Goal: Information Seeking & Learning: Compare options

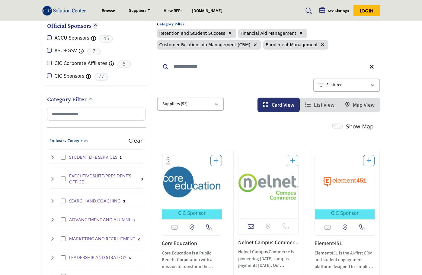
scroll to position [66, 0]
click at [254, 78] on div "Category Filter Retention and Student Success Financial Aid Management Customer…" at bounding box center [268, 65] width 223 height 94
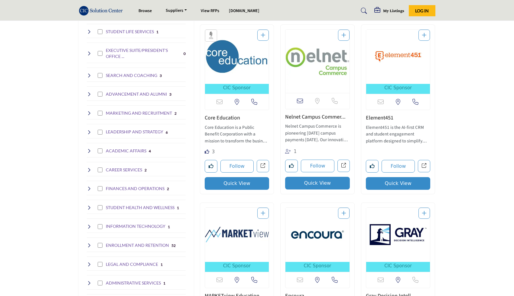
scroll to position [191, 0]
click at [249, 186] on button "Quick View" at bounding box center [237, 184] width 65 height 13
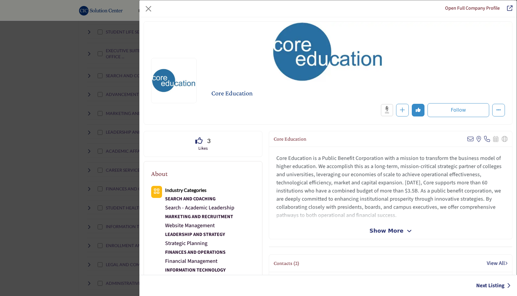
click at [379, 230] on span "Show More" at bounding box center [386, 231] width 34 height 8
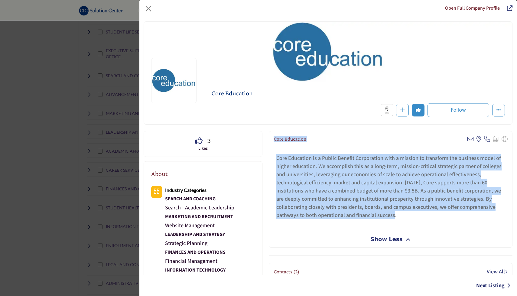
drag, startPoint x: 272, startPoint y: 138, endPoint x: 394, endPoint y: 217, distance: 145.3
click at [394, 217] on div "Core Education View email address of this listing View the location of this lis…" at bounding box center [390, 189] width 243 height 117
copy div "Core Education View email address of this listing View the location of this lis…"
click at [147, 9] on button "Close" at bounding box center [148, 9] width 10 height 10
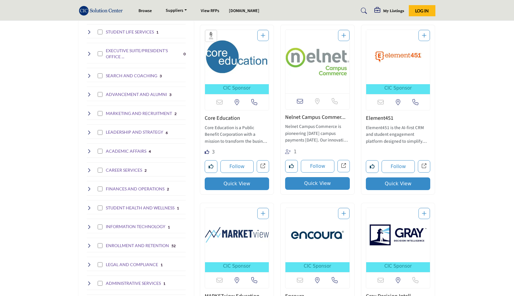
click at [319, 185] on button "Quick View" at bounding box center [317, 183] width 65 height 13
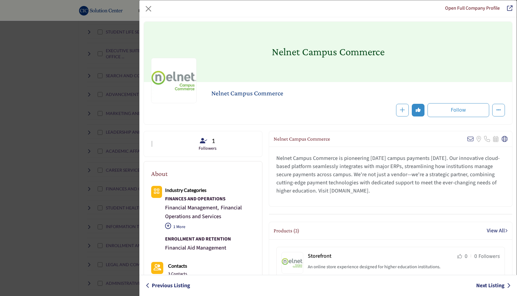
drag, startPoint x: 273, startPoint y: 139, endPoint x: 413, endPoint y: 189, distance: 148.5
click at [413, 189] on div "Nelnet Campus Commerce View email address of this listing Sorry, but we don't h…" at bounding box center [390, 169] width 243 height 76
copy div "Nelnet Campus Commerce View email address of this listing Sorry, but we don't h…"
click at [145, 8] on button "Close" at bounding box center [148, 9] width 10 height 10
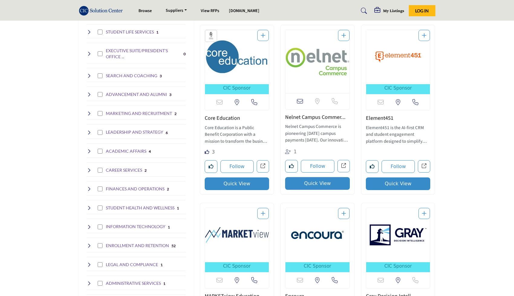
click at [402, 180] on button "Quick View" at bounding box center [398, 184] width 65 height 13
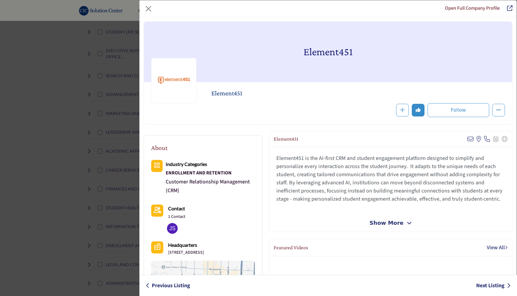
click at [382, 220] on span "Show More" at bounding box center [386, 223] width 34 height 8
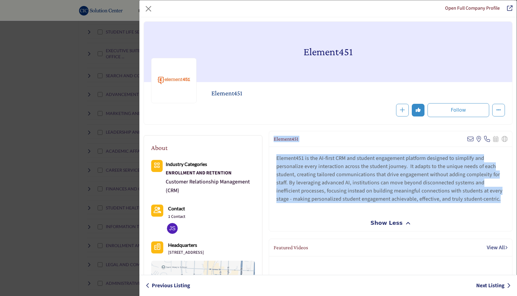
drag, startPoint x: 273, startPoint y: 138, endPoint x: 498, endPoint y: 203, distance: 234.4
click at [422, 203] on div "Element451 View email address of this listing View the location of this listing" at bounding box center [390, 181] width 243 height 101
copy div "Element451 View email address of this listing View the location of this listing…"
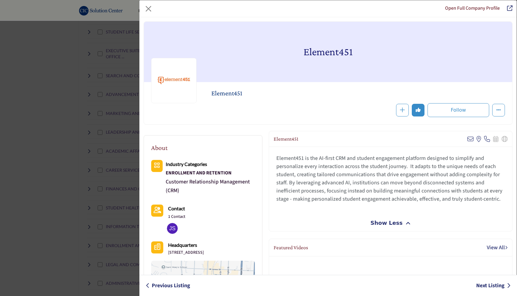
click at [422, 209] on div "Element451 is the AI-first CRM and student engagement platform designed to simp…" at bounding box center [390, 181] width 243 height 68
click at [152, 8] on button "Close" at bounding box center [148, 9] width 10 height 10
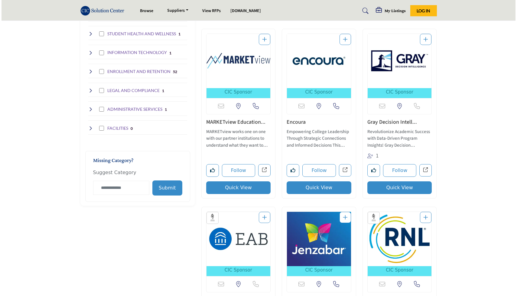
scroll to position [366, 0]
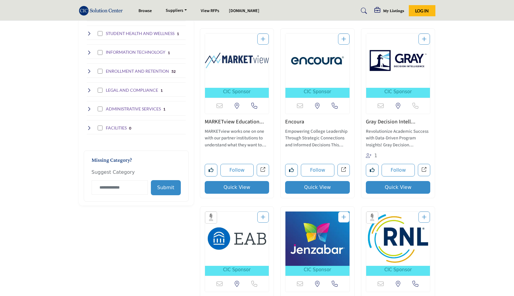
click at [242, 190] on button "Quick View" at bounding box center [237, 187] width 65 height 13
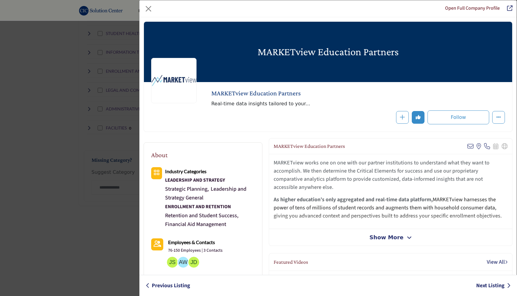
click at [384, 234] on span "Show More" at bounding box center [386, 238] width 34 height 8
click at [382, 237] on span "Show Less" at bounding box center [386, 238] width 32 height 8
click at [152, 9] on button "Close" at bounding box center [148, 9] width 10 height 10
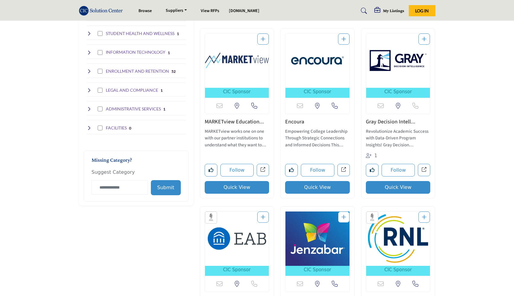
click at [255, 188] on button "Quick View" at bounding box center [237, 187] width 65 height 13
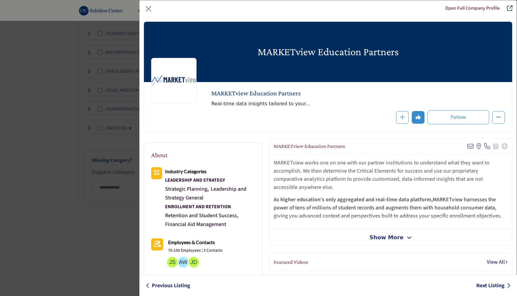
click at [387, 234] on span "Show More" at bounding box center [386, 238] width 34 height 8
click at [383, 240] on span "Show Less" at bounding box center [386, 238] width 32 height 8
click at [383, 240] on span "Show More" at bounding box center [386, 238] width 34 height 8
click at [383, 240] on span "Show Less" at bounding box center [386, 238] width 32 height 8
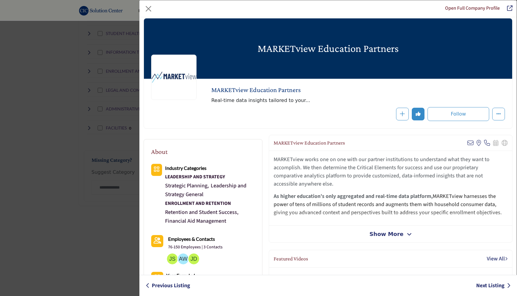
scroll to position [0, 0]
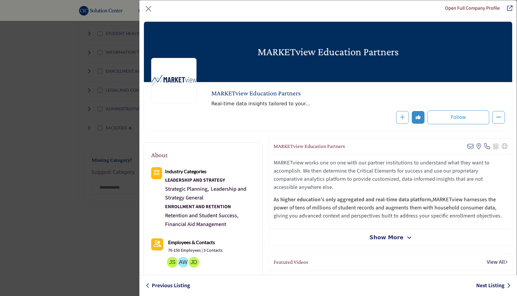
drag, startPoint x: 272, startPoint y: 146, endPoint x: 498, endPoint y: 216, distance: 236.2
click at [422, 217] on div "MARKETview Education Partners View email address of this listing View the locat…" at bounding box center [390, 192] width 243 height 108
copy div "MARKETview Education Partners View email address of this listing View the locat…"
click at [151, 8] on button "Close" at bounding box center [148, 9] width 10 height 10
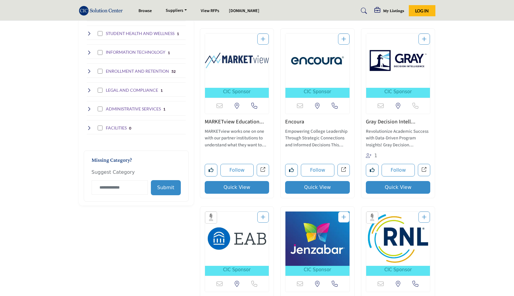
click at [327, 183] on button "Quick View" at bounding box center [317, 187] width 65 height 13
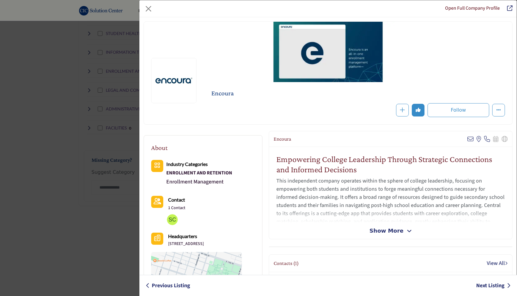
click at [395, 233] on span "Show More" at bounding box center [386, 231] width 34 height 8
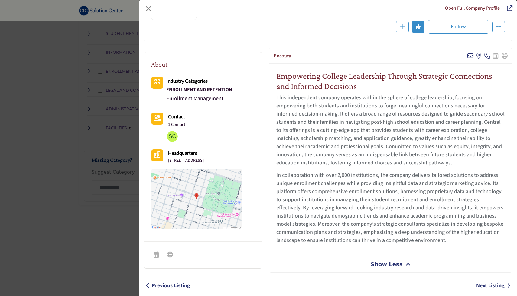
scroll to position [86, 0]
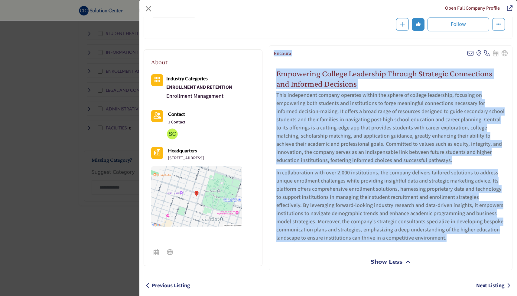
drag, startPoint x: 272, startPoint y: 52, endPoint x: 465, endPoint y: 240, distance: 269.4
click at [422, 240] on div "Encoura View email address of this listing View the location of this listing" at bounding box center [390, 157] width 243 height 225
copy div "Encoura View email address of this listing View the location of this listing Ca…"
click at [153, 9] on button "Close" at bounding box center [148, 9] width 10 height 10
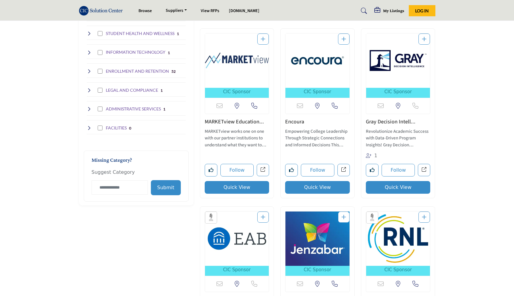
click at [394, 186] on button "Quick View" at bounding box center [398, 187] width 65 height 13
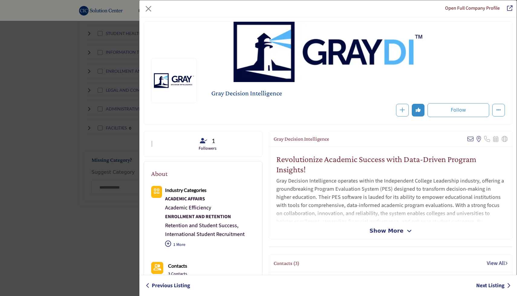
click at [391, 230] on span "Show More" at bounding box center [386, 231] width 34 height 8
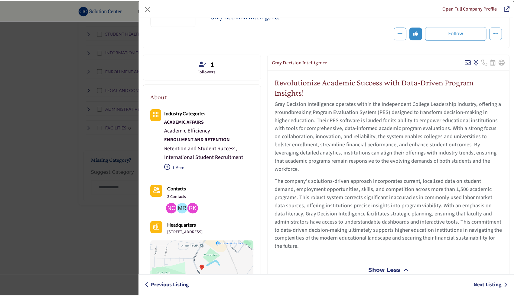
scroll to position [76, 0]
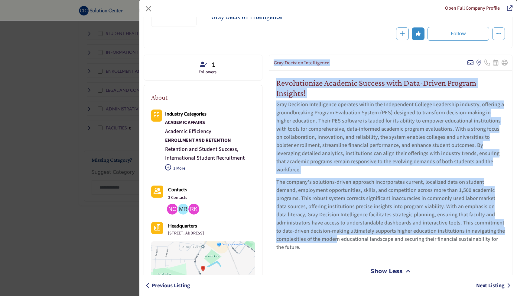
drag, startPoint x: 272, startPoint y: 63, endPoint x: 336, endPoint y: 242, distance: 190.1
click at [336, 242] on div "Gray Decision Intelligence View email address of this listing View the location…" at bounding box center [390, 167] width 243 height 225
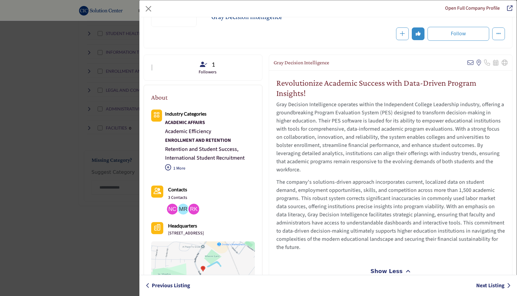
click at [332, 246] on p "The company's solutions-driven approach incorporates current, localized data on…" at bounding box center [390, 214] width 228 height 73
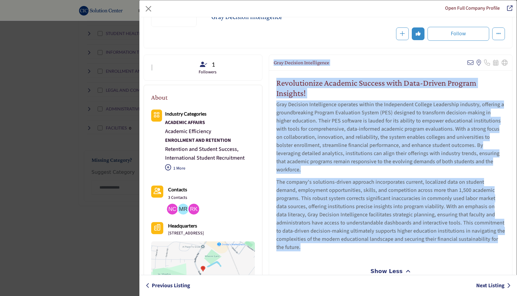
drag, startPoint x: 273, startPoint y: 62, endPoint x: 343, endPoint y: 251, distance: 201.8
click at [343, 251] on div "Gray Decision Intelligence View email address of this listing View the location…" at bounding box center [390, 167] width 243 height 225
copy div "Gray Decision Intelligence View email address of this listing View the location…"
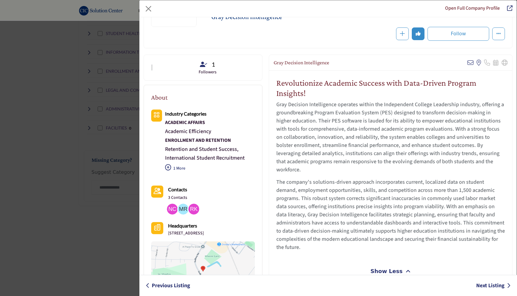
click at [344, 252] on div "Revolutionize Academic Success with Data-Driven Program Insights! Gray Decision…" at bounding box center [390, 167] width 243 height 192
click at [153, 10] on div "Open Full Company Profile" at bounding box center [327, 8] width 377 height 17
click at [150, 10] on button "Close" at bounding box center [148, 9] width 10 height 10
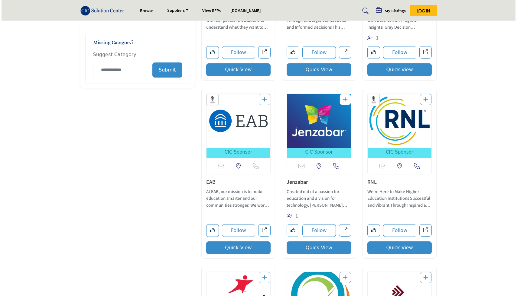
scroll to position [504, 0]
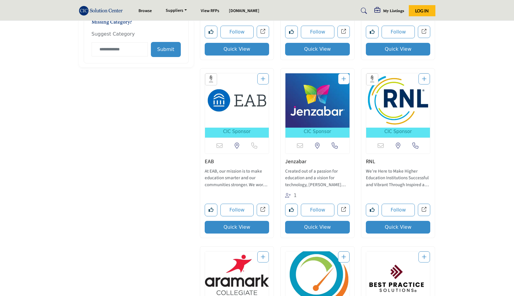
click at [255, 229] on button "Quick View" at bounding box center [237, 227] width 65 height 13
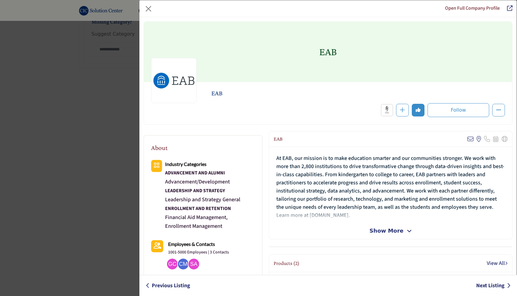
click at [383, 233] on span "Show More" at bounding box center [386, 231] width 34 height 8
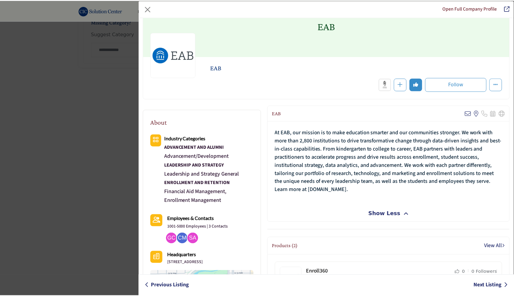
scroll to position [26, 0]
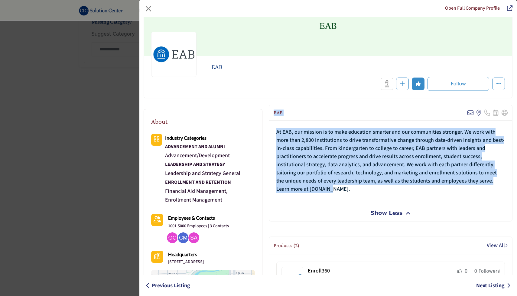
drag, startPoint x: 272, startPoint y: 112, endPoint x: 333, endPoint y: 188, distance: 97.0
click at [333, 188] on div "EAB View email address of this listing View the location of this listing" at bounding box center [390, 163] width 243 height 117
copy div "EAB View email address of this listing View the location of this listing Sorry,…"
click at [151, 7] on button "Close" at bounding box center [148, 9] width 10 height 10
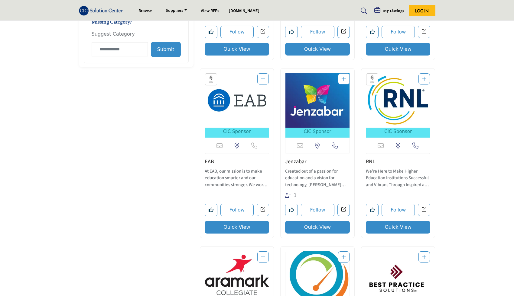
click at [334, 227] on button "Quick View" at bounding box center [317, 227] width 65 height 13
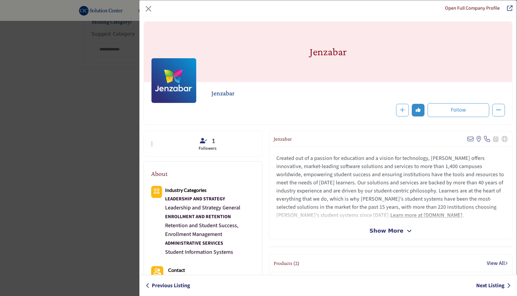
click at [379, 233] on span "Show More" at bounding box center [386, 231] width 34 height 8
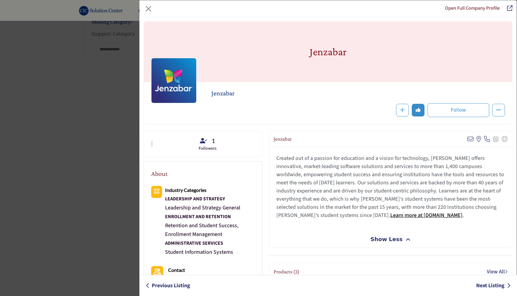
drag, startPoint x: 272, startPoint y: 140, endPoint x: 411, endPoint y: 218, distance: 159.2
click at [411, 218] on div "Jenzabar View email address of this listing View the location of this listing ." at bounding box center [390, 189] width 243 height 117
copy div "Jenzabar View email address of this listing View the location of this listing C…"
click at [153, 6] on div "Open Full Company Profile" at bounding box center [327, 8] width 377 height 17
click at [150, 7] on button "Close" at bounding box center [148, 9] width 10 height 10
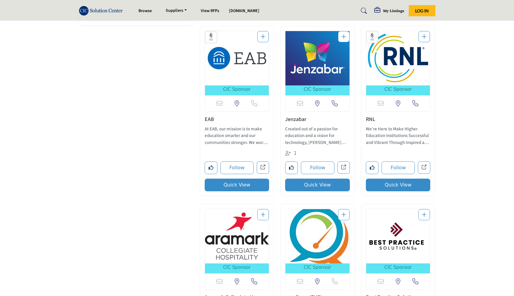
scroll to position [548, 0]
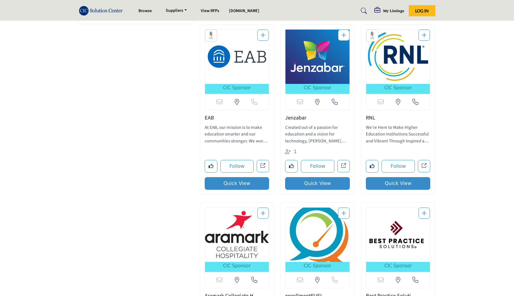
click at [417, 185] on button "Quick View" at bounding box center [398, 183] width 65 height 13
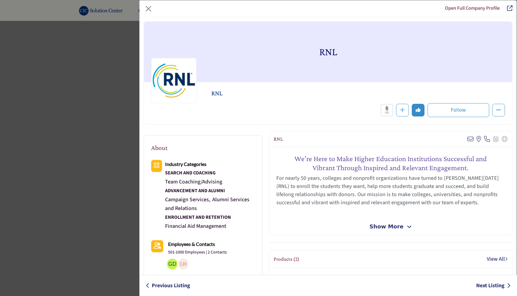
click at [385, 227] on span "Show More" at bounding box center [386, 227] width 34 height 8
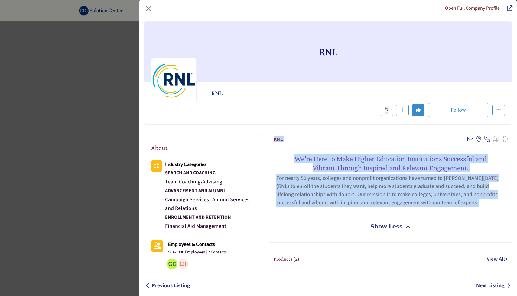
drag, startPoint x: 272, startPoint y: 138, endPoint x: 459, endPoint y: 209, distance: 199.7
click at [422, 209] on div "RNL View email address of this listing View the location of this listing" at bounding box center [390, 183] width 243 height 104
copy div "RNL View email address of this listing View the location of this listing Call N…"
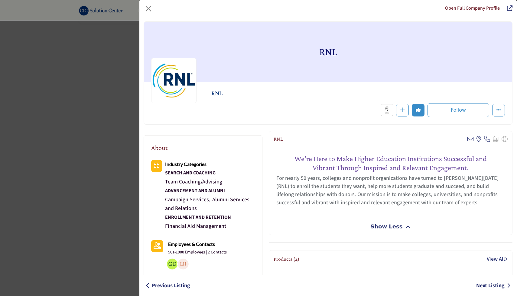
click at [154, 7] on div "Open Full Company Profile" at bounding box center [327, 8] width 377 height 17
click at [148, 10] on button "Close" at bounding box center [148, 9] width 10 height 10
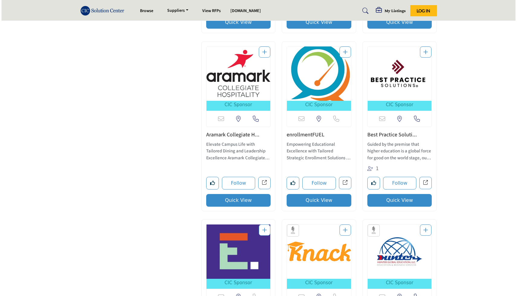
scroll to position [709, 0]
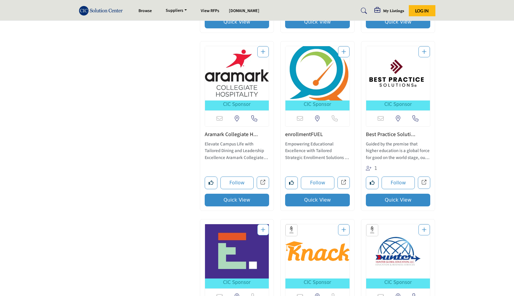
click at [247, 199] on button "Quick View" at bounding box center [237, 200] width 65 height 13
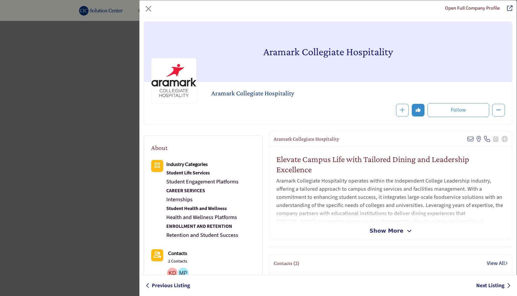
click at [384, 233] on span "Show More" at bounding box center [386, 231] width 34 height 8
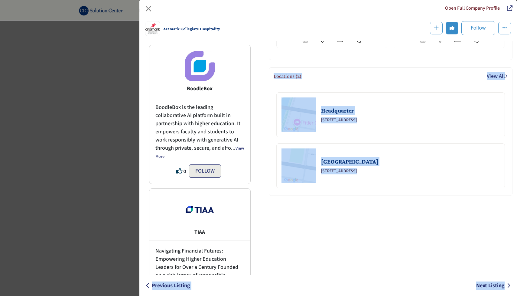
scroll to position [511, 0]
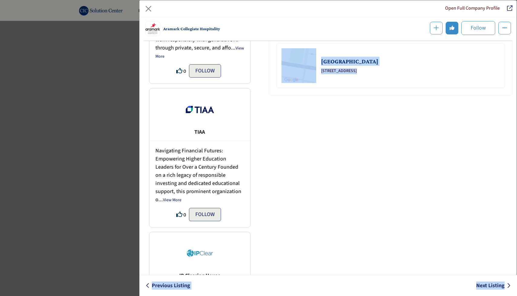
drag, startPoint x: 272, startPoint y: 140, endPoint x: 435, endPoint y: 202, distance: 174.4
click at [422, 202] on div "Aramark Collegiate Hospitality View email address of this listing View the loca…" at bounding box center [390, 83] width 250 height 877
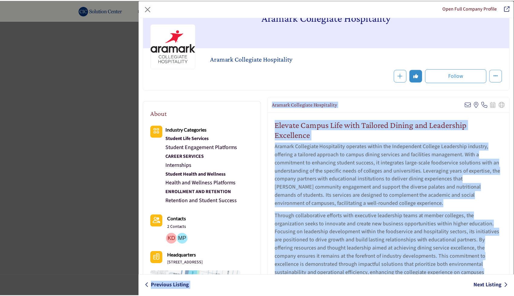
scroll to position [75, 0]
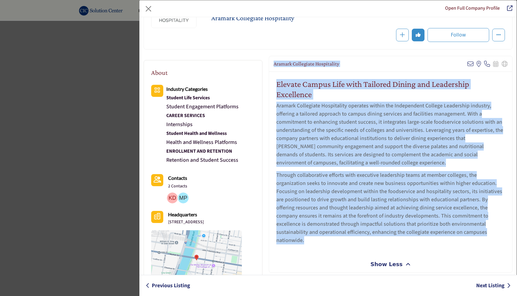
drag, startPoint x: 273, startPoint y: 139, endPoint x: 370, endPoint y: 238, distance: 139.1
click at [370, 238] on div "Aramark Collegiate Hospitality View email address of this listing View the loca…" at bounding box center [390, 164] width 243 height 217
copy div "Aramark Collegiate Hospitality View email address of this listing View the loca…"
click at [150, 10] on button "Close" at bounding box center [148, 9] width 10 height 10
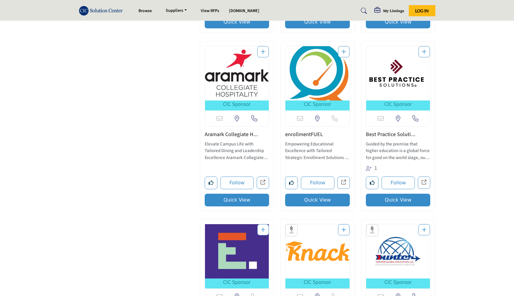
click at [326, 202] on button "Quick View" at bounding box center [317, 200] width 65 height 13
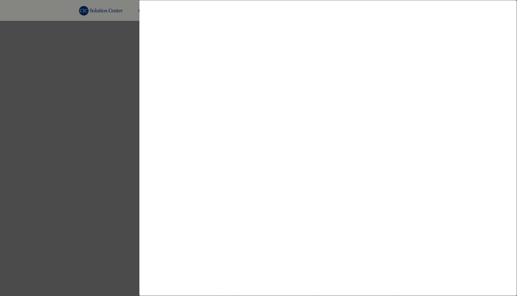
click at [110, 169] on div at bounding box center [258, 148] width 517 height 296
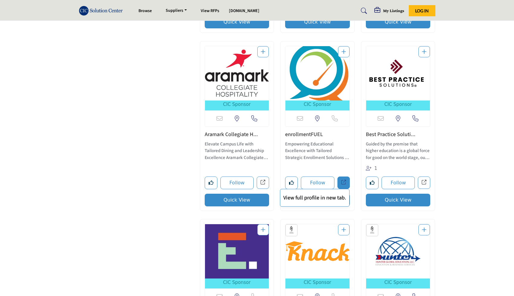
click at [339, 203] on span "View full profile in new tab." at bounding box center [314, 198] width 69 height 18
click at [328, 204] on button "Quick View" at bounding box center [317, 200] width 65 height 13
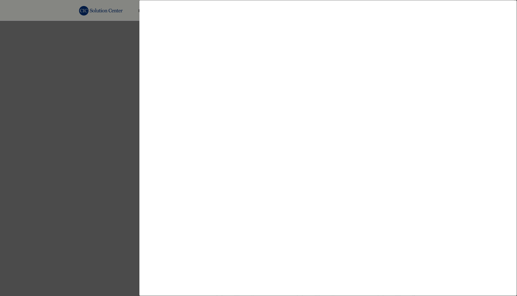
click at [98, 148] on div at bounding box center [258, 148] width 517 height 296
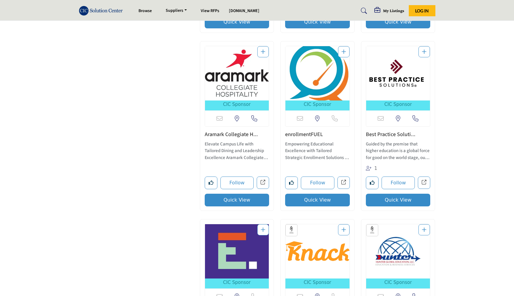
click at [316, 134] on link "enrollmentFUEL" at bounding box center [304, 135] width 38 height 8
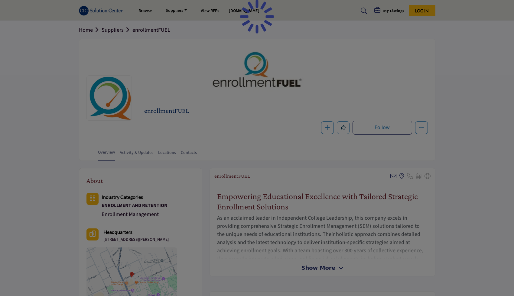
scroll to position [48, 0]
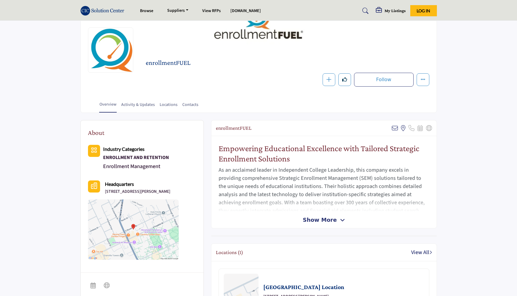
click at [324, 223] on span "Show More" at bounding box center [319, 220] width 34 height 8
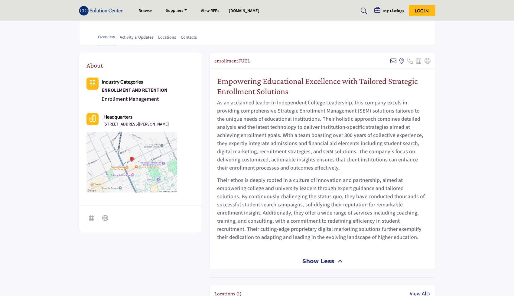
scroll to position [117, 0]
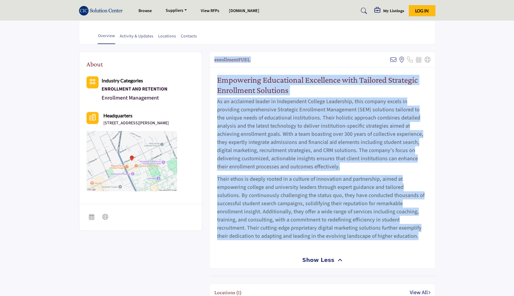
drag, startPoint x: 215, startPoint y: 59, endPoint x: 402, endPoint y: 238, distance: 258.5
click at [402, 238] on div "enrollmentFUEL Sorry, but we don't have an email address for this listing View …" at bounding box center [322, 160] width 226 height 217
copy div "enrollmentFUEL Sorry, but we don't have an email address for this listing View …"
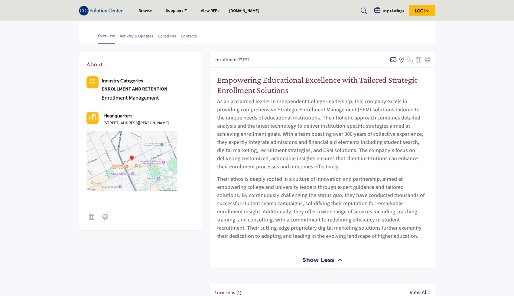
click at [413, 240] on div "Empowering Educational Excellence with Tailored Strategic Enrollment Solutions …" at bounding box center [322, 160] width 225 height 184
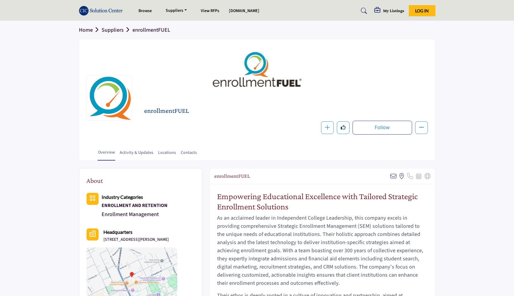
scroll to position [0, 0]
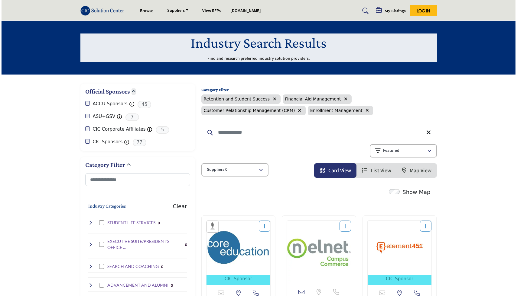
scroll to position [709, 0]
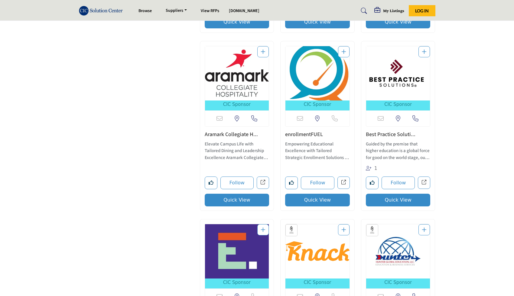
click at [397, 198] on button "Quick View" at bounding box center [398, 200] width 65 height 13
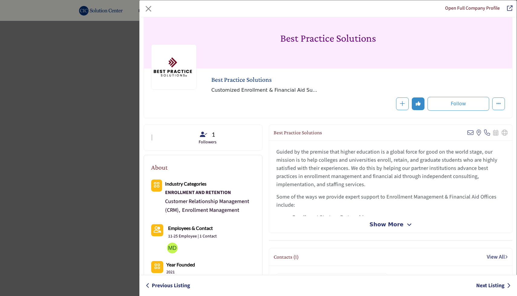
scroll to position [14, 0]
click at [394, 223] on span "Show More" at bounding box center [386, 224] width 34 height 8
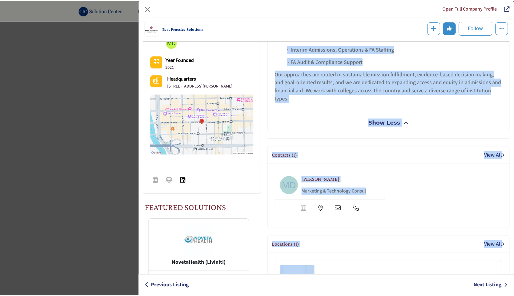
scroll to position [244, 0]
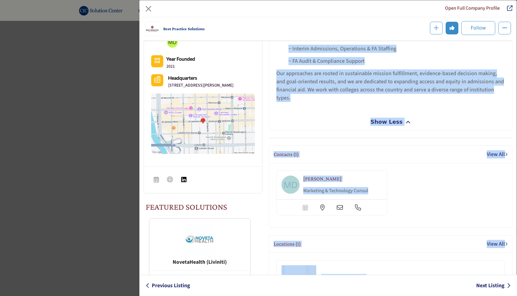
drag, startPoint x: 273, startPoint y: 133, endPoint x: 396, endPoint y: 104, distance: 126.3
click at [396, 104] on div "Best Practice Solutions View email address of this listing View the location of…" at bounding box center [390, 25] width 243 height 212
copy div "Best Practice Solutions View email address of this listing View the location of…"
click at [148, 4] on button "Close" at bounding box center [148, 9] width 10 height 10
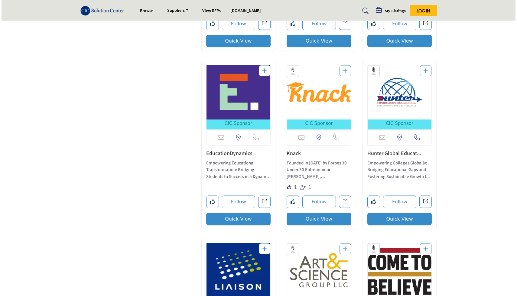
scroll to position [869, 0]
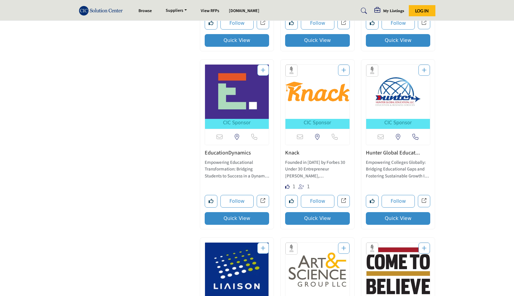
click at [255, 219] on button "Quick View" at bounding box center [237, 218] width 65 height 13
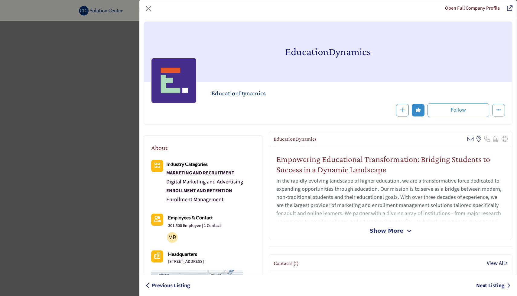
click at [379, 230] on span "Show More" at bounding box center [386, 231] width 34 height 8
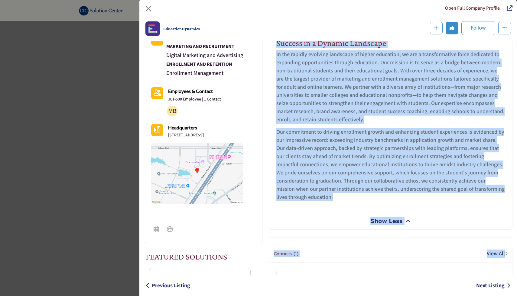
scroll to position [153, 0]
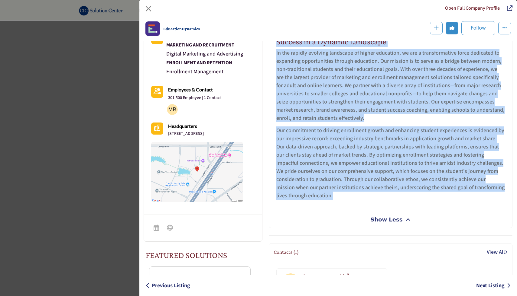
drag, startPoint x: 272, startPoint y: 68, endPoint x: 335, endPoint y: 205, distance: 150.6
click at [335, 205] on div "EducationDynamics View email address of this listing View the location of this …" at bounding box center [390, 115] width 243 height 225
copy div "EducationDynamics View email address of this listing View the location of this …"
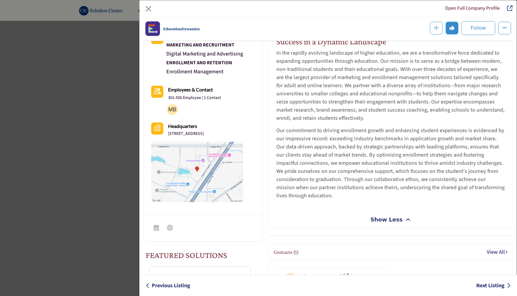
click at [335, 205] on div "Empowering Educational Transformation: Bridging Students to Success in a Dynami…" at bounding box center [390, 115] width 243 height 192
click at [148, 8] on button "Close" at bounding box center [148, 9] width 10 height 10
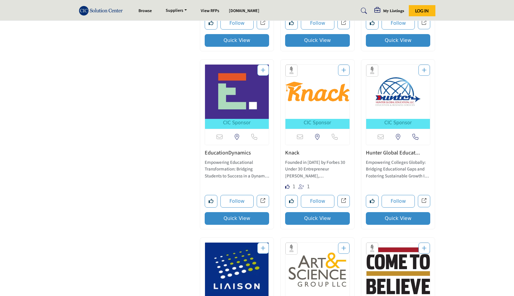
click at [321, 216] on button "Quick View" at bounding box center [317, 218] width 65 height 13
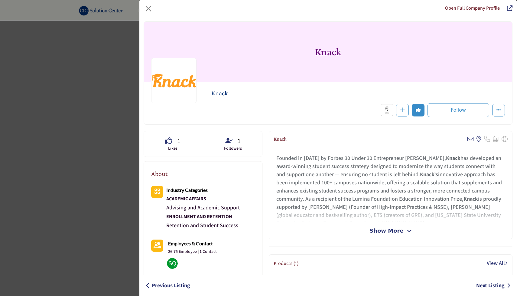
click at [395, 231] on span "Show More" at bounding box center [386, 231] width 34 height 8
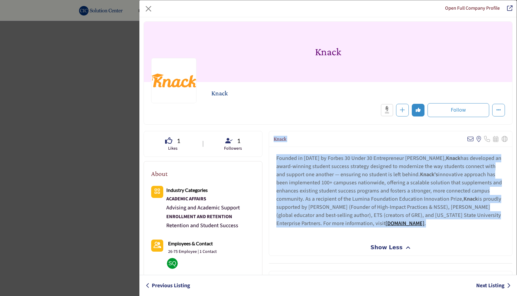
drag, startPoint x: 272, startPoint y: 140, endPoint x: 403, endPoint y: 223, distance: 155.1
click at [403, 223] on div "Knack View email address of this listing View the location of this listing Knack" at bounding box center [390, 193] width 243 height 125
copy div "Knack View email address of this listing View the location of this listing Sorr…"
click at [297, 238] on div "Founded in 2015 by Forbes 30 Under 30 Entrepreneur Samyr Qureshi, Knack has dev…" at bounding box center [390, 193] width 243 height 92
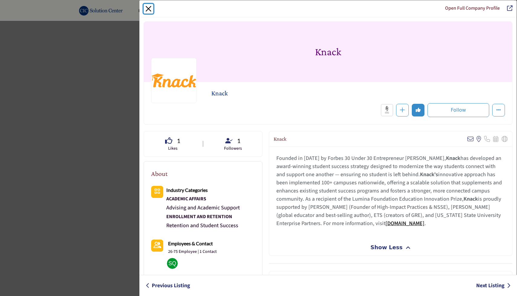
click at [146, 8] on button "Close" at bounding box center [148, 9] width 10 height 10
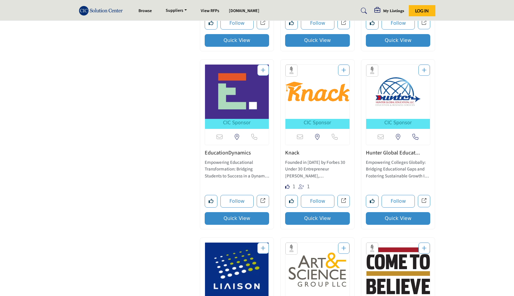
click at [405, 217] on button "Quick View" at bounding box center [398, 218] width 65 height 13
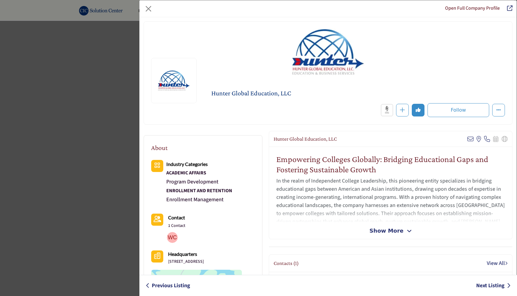
click at [382, 230] on span "Show More" at bounding box center [386, 231] width 34 height 8
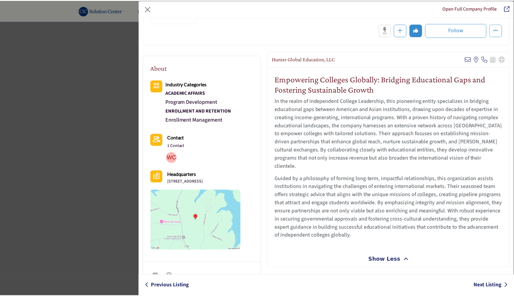
scroll to position [90, 0]
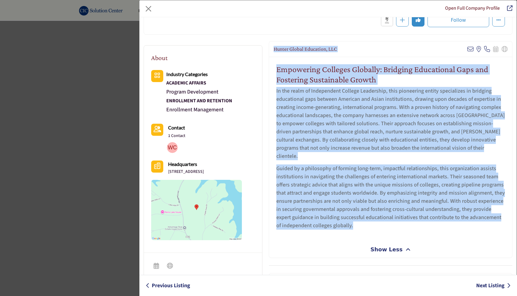
drag, startPoint x: 272, startPoint y: 49, endPoint x: 359, endPoint y: 223, distance: 193.9
click at [359, 223] on div "Hunter Global Education, LLC View email address of this listing View the locati…" at bounding box center [390, 149] width 243 height 217
copy div "Hunter Global Education, LLC View email address of this listing View the locati…"
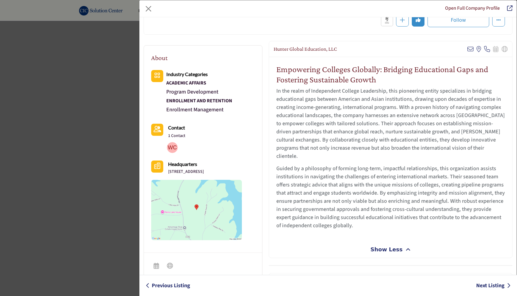
click at [327, 234] on div "Hunter Global Education, LLC View email address of this listing View the locati…" at bounding box center [390, 149] width 243 height 217
click at [148, 7] on button "Close" at bounding box center [148, 9] width 10 height 10
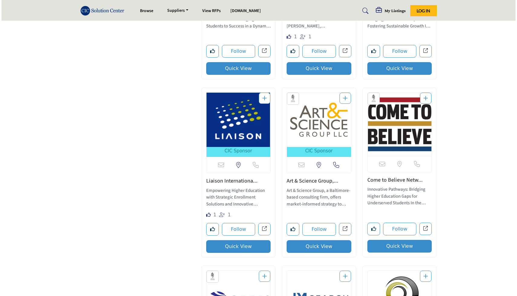
scroll to position [1020, 0]
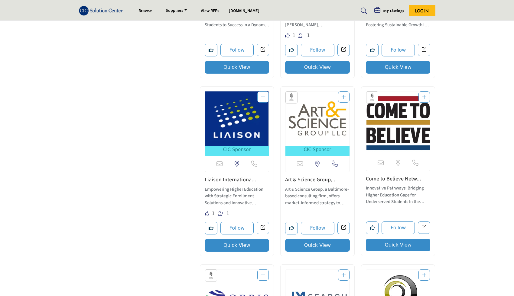
click at [232, 245] on button "Quick View" at bounding box center [237, 245] width 65 height 13
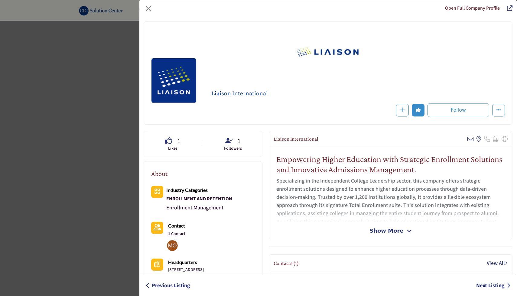
click at [388, 231] on span "Show More" at bounding box center [386, 231] width 34 height 8
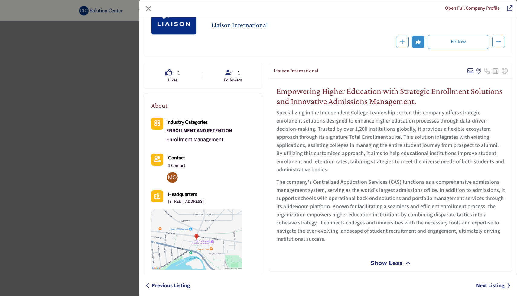
scroll to position [70, 0]
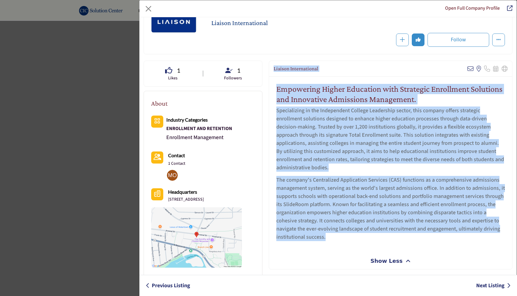
drag, startPoint x: 272, startPoint y: 68, endPoint x: 360, endPoint y: 249, distance: 201.3
click at [360, 249] on div "Liaison International View email address of this listing View the location of t…" at bounding box center [390, 165] width 243 height 209
copy div "Liaison International View email address of this listing View the location of t…"
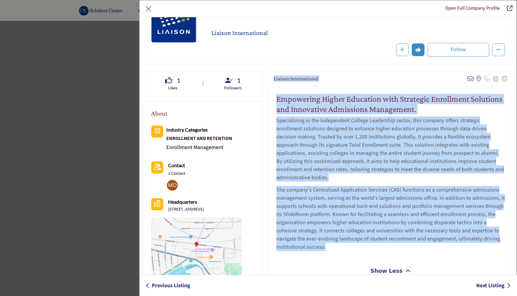
scroll to position [54, 0]
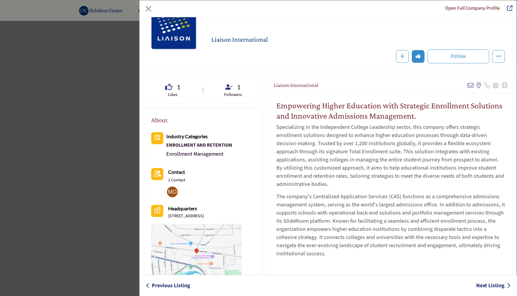
click at [342, 259] on div "Empowering Higher Education with Strategic Enrollment Solutions and Innovative …" at bounding box center [390, 181] width 243 height 176
click at [147, 8] on button "Close" at bounding box center [148, 9] width 10 height 10
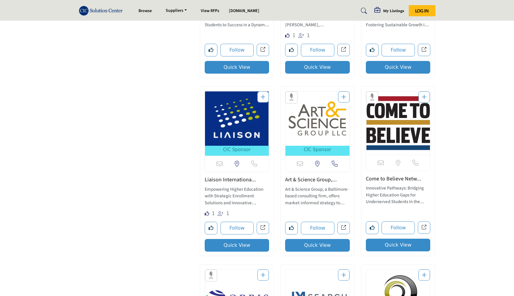
click at [317, 243] on button "Quick View" at bounding box center [317, 245] width 65 height 13
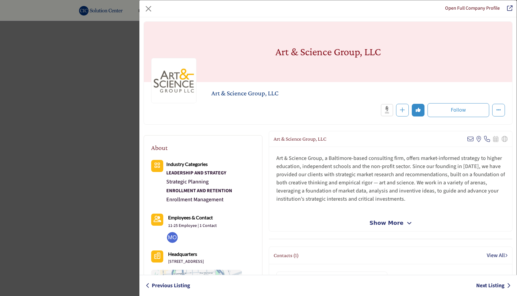
click at [372, 221] on span "Show More" at bounding box center [386, 223] width 34 height 8
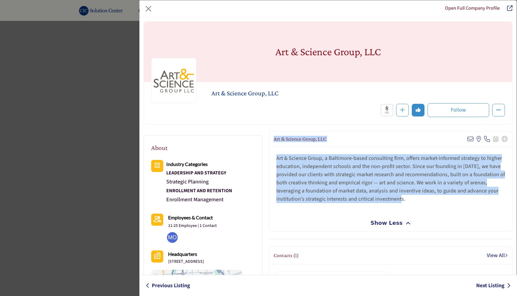
drag, startPoint x: 272, startPoint y: 140, endPoint x: 409, endPoint y: 201, distance: 149.2
click at [409, 201] on div "Art & Science Group, LLC View email address of this listing View the location o…" at bounding box center [390, 181] width 243 height 101
copy div "Art & Science Group, LLC View email address of this listing View the location o…"
click at [408, 208] on div "Art & Science Group, a Baltimore-based consulting firm, offers market-informed …" at bounding box center [390, 181] width 243 height 68
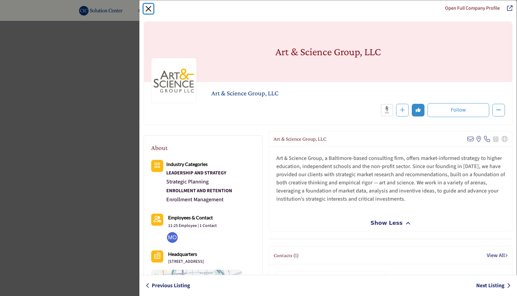
click at [149, 9] on button "Close" at bounding box center [148, 9] width 10 height 10
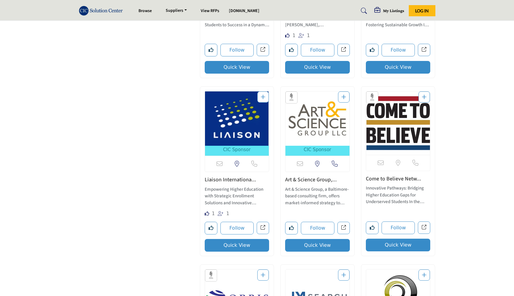
click at [412, 244] on button "Quick View" at bounding box center [398, 245] width 65 height 13
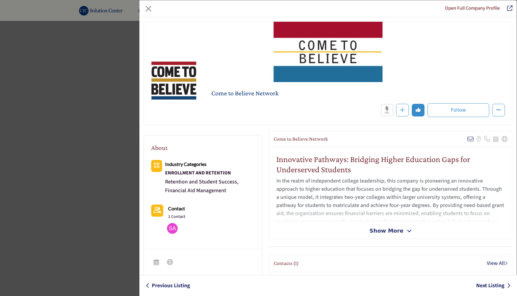
click at [384, 231] on span "Show More" at bounding box center [386, 231] width 34 height 8
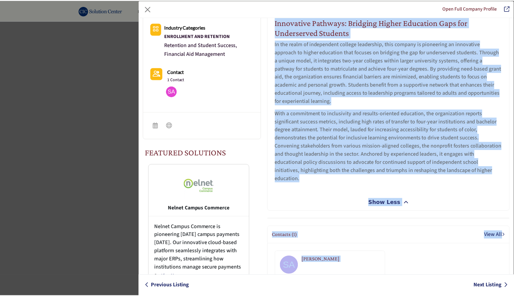
scroll to position [176, 0]
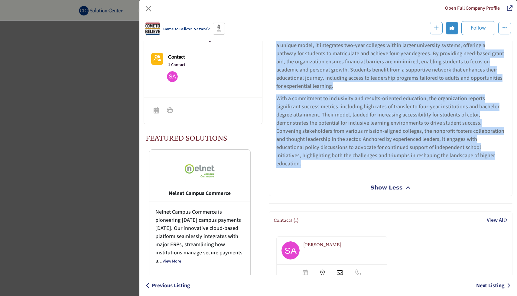
drag, startPoint x: 273, startPoint y: 122, endPoint x: 317, endPoint y: 174, distance: 68.3
click at [317, 174] on div "Come to Believe Network View email address of this listing Sorry, but we don't …" at bounding box center [390, 87] width 243 height 217
copy div "Come to Believe Network View email address of this listing Sorry, but we don't …"
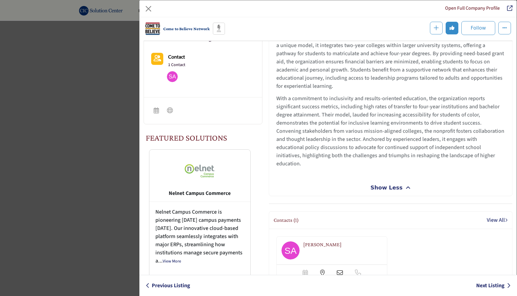
click at [319, 184] on div "Show Less" at bounding box center [390, 188] width 243 height 8
click at [152, 10] on button "Close" at bounding box center [148, 9] width 10 height 10
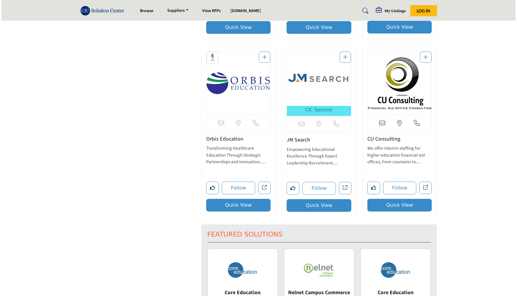
scroll to position [1242, 0]
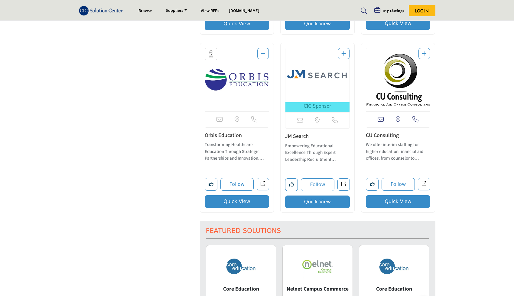
click at [245, 204] on button "Quick View" at bounding box center [237, 201] width 65 height 13
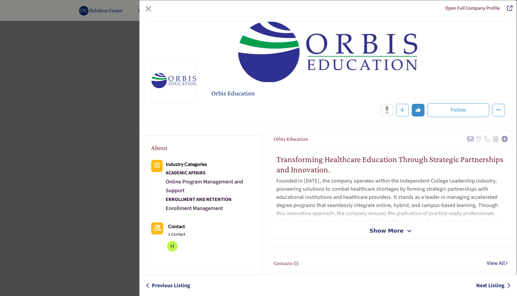
click at [385, 233] on span "Show More" at bounding box center [386, 231] width 34 height 8
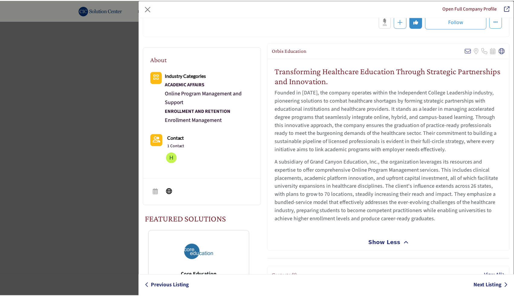
scroll to position [89, 0]
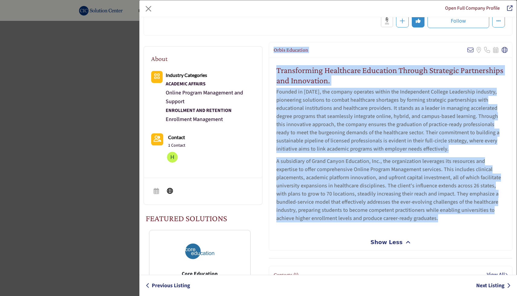
drag, startPoint x: 271, startPoint y: 49, endPoint x: 437, endPoint y: 217, distance: 236.0
click at [437, 217] on div "Orbis Education View email address of this listing Sorry, but we don't have a l…" at bounding box center [390, 146] width 243 height 209
copy div "Orbis Education View email address of this listing Sorry, but we don't have a l…"
click at [437, 217] on p "A subsidiary of Grand Canyon Education, Inc., the organization leverages its re…" at bounding box center [390, 189] width 228 height 65
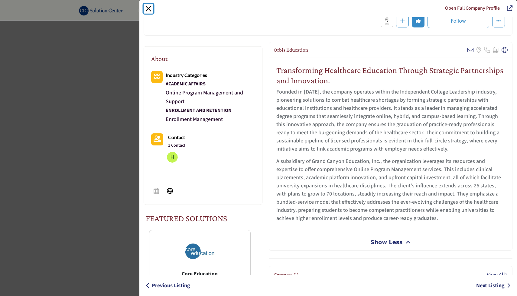
click at [149, 11] on button "Close" at bounding box center [148, 9] width 10 height 10
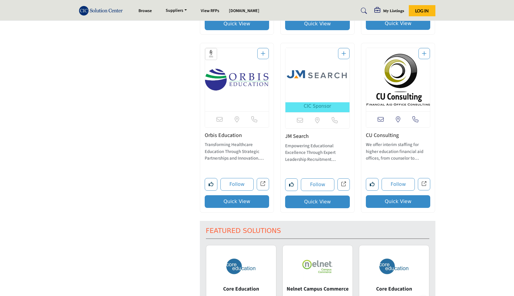
click at [334, 203] on button "Quick View" at bounding box center [317, 202] width 65 height 13
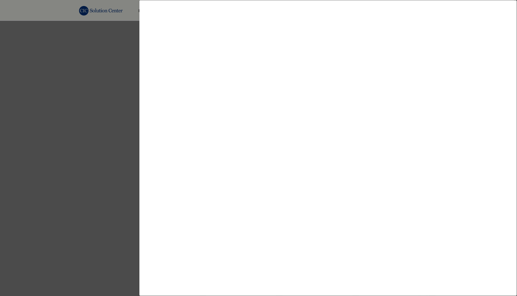
click at [87, 181] on div at bounding box center [258, 148] width 517 height 296
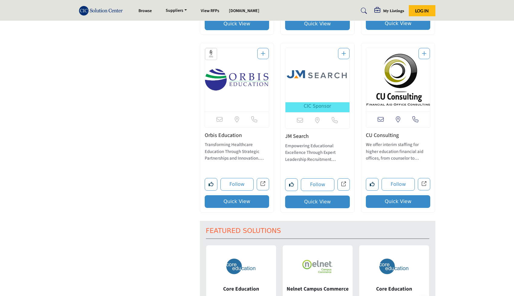
click at [316, 140] on div "JM Search" at bounding box center [317, 148] width 65 height 31
click at [302, 136] on link "JM Search" at bounding box center [297, 137] width 24 height 8
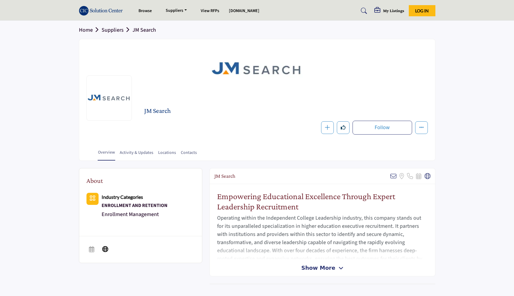
scroll to position [61, 0]
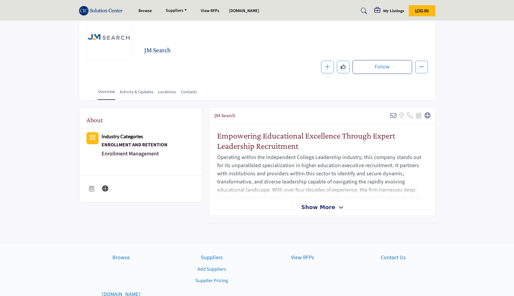
click at [318, 209] on span "Show More" at bounding box center [318, 207] width 34 height 8
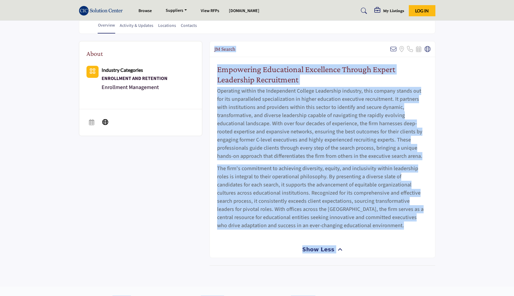
scroll to position [137, 0]
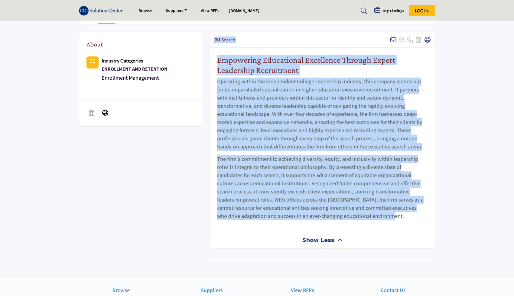
drag, startPoint x: 214, startPoint y: 114, endPoint x: 349, endPoint y: 217, distance: 169.4
click at [349, 217] on div "JM Search Sorry, but we don't have an email address for this listing Sorry, but…" at bounding box center [322, 140] width 226 height 217
copy div "JM Search Sorry, but we don't have an email address for this listing Sorry, but…"
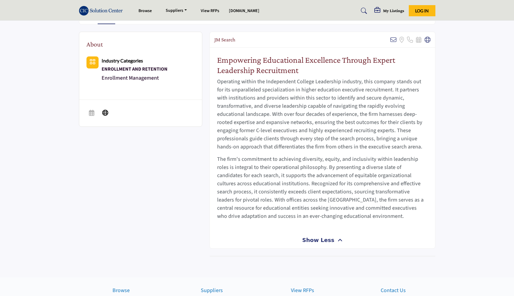
click at [352, 220] on p "The firm's commitment to achieving diversity, equity, and inclusivity within le…" at bounding box center [322, 187] width 211 height 65
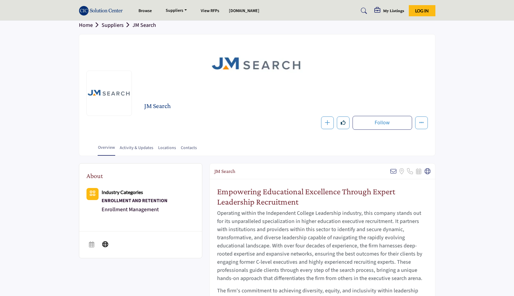
scroll to position [0, 0]
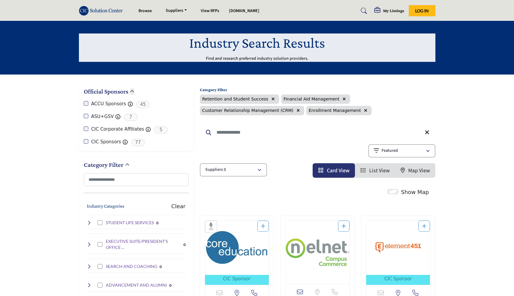
scroll to position [1242, 0]
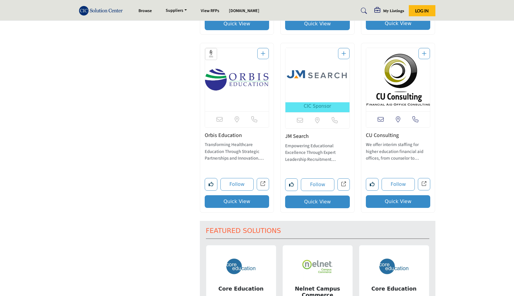
click at [420, 202] on button "Quick View" at bounding box center [398, 201] width 65 height 13
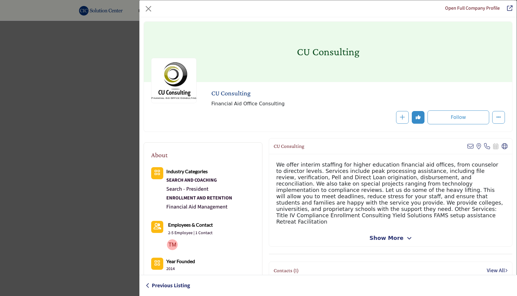
click at [374, 234] on span "Show More" at bounding box center [386, 238] width 34 height 8
drag, startPoint x: 272, startPoint y: 146, endPoint x: 495, endPoint y: 213, distance: 232.8
click at [495, 213] on div "CU Consulting View email address of this listing View the location of this list…" at bounding box center [390, 193] width 243 height 111
click at [493, 213] on div "We offer interim staffing for higher education financial aid offices, from coun…" at bounding box center [390, 193] width 243 height 78
drag, startPoint x: 273, startPoint y: 145, endPoint x: 516, endPoint y: 220, distance: 254.7
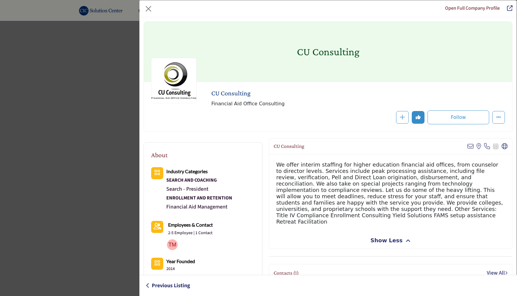
click at [513, 220] on div "Open Full Company Profile CU Consulting Follow Following" at bounding box center [328, 148] width 378 height 296
copy div "CU Consulting View email address of this listing View the location of this list…"
click at [148, 9] on button "Close" at bounding box center [148, 9] width 10 height 10
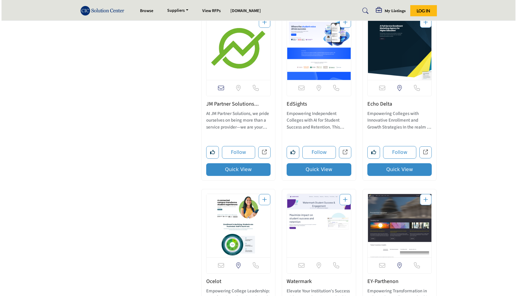
scroll to position [1617, 0]
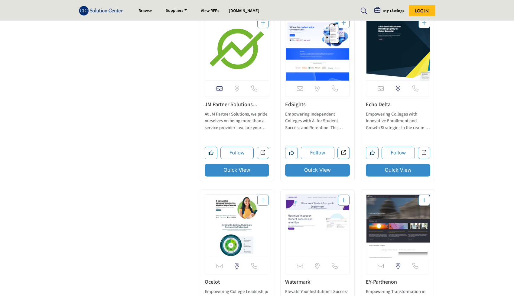
click at [238, 172] on button "Quick View" at bounding box center [237, 170] width 65 height 13
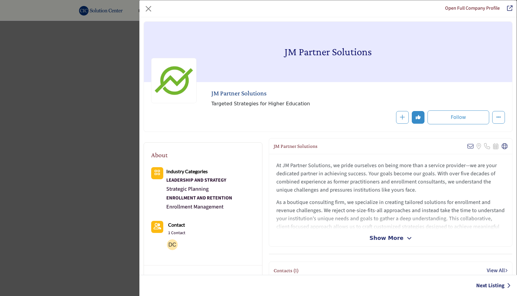
click at [392, 243] on div "JM Partner Solutions View email address of this listing Sorry, but we don't hav…" at bounding box center [390, 192] width 243 height 108
click at [392, 237] on span "Show More" at bounding box center [386, 238] width 34 height 8
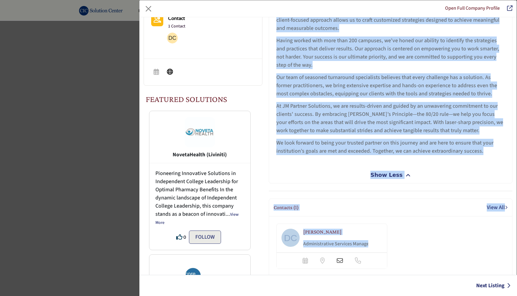
scroll to position [263, 0]
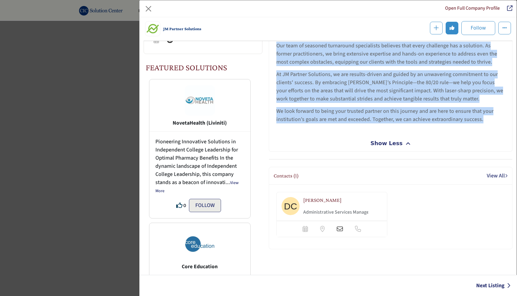
drag, startPoint x: 272, startPoint y: 87, endPoint x: 484, endPoint y: 118, distance: 214.0
click at [484, 119] on div "JM Partner Solutions View email address of this listing Sorry, but we don't hav…" at bounding box center [390, 26] width 243 height 252
copy div "JM Partner Solutions View email address of this listing Sorry, but we don't hav…"
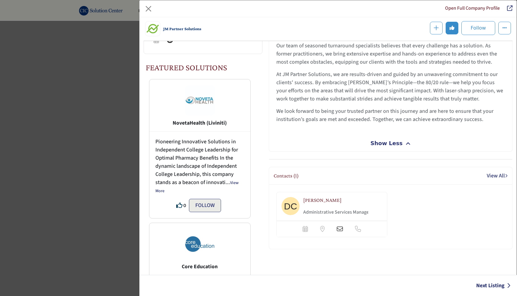
click at [474, 126] on div "At JM Partner Solutions, we pride ourselves on being more than a service provid…" at bounding box center [390, 25] width 243 height 219
click at [147, 7] on button "Close" at bounding box center [148, 9] width 10 height 10
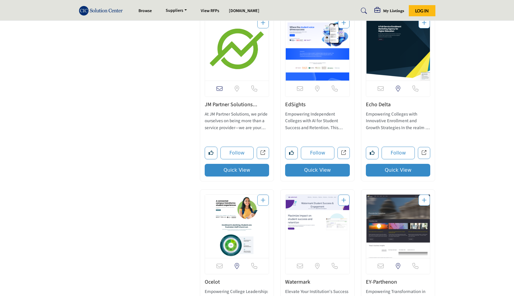
click at [325, 173] on button "Quick View" at bounding box center [317, 170] width 65 height 13
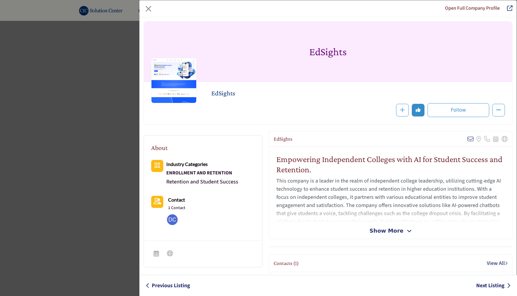
click at [371, 230] on span "Show More" at bounding box center [386, 231] width 34 height 8
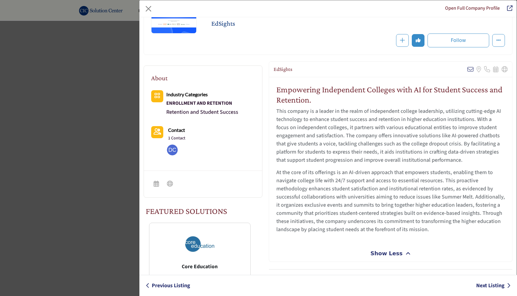
scroll to position [72, 0]
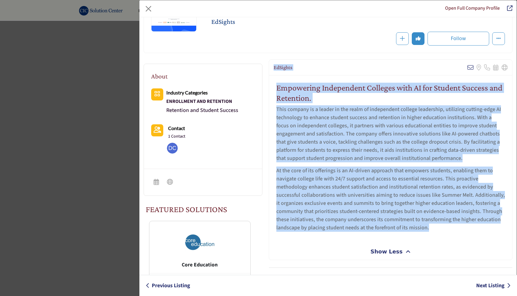
drag, startPoint x: 272, startPoint y: 67, endPoint x: 459, endPoint y: 227, distance: 245.5
click at [462, 229] on div "EdSights View email address of this listing Sorry, but we don't have a location…" at bounding box center [390, 160] width 243 height 201
copy div "EdSights View email address of this listing Sorry, but we don't have a location…"
click at [456, 235] on div "Empowering Independent Colleges with AI for Student Success and Retention. This…" at bounding box center [390, 160] width 243 height 168
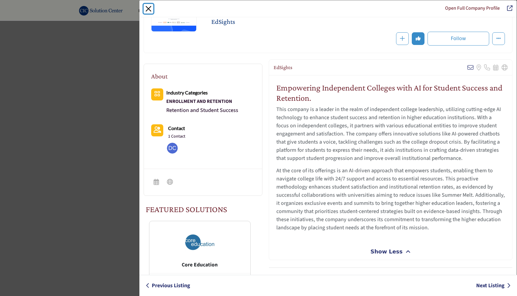
click at [151, 5] on button "Close" at bounding box center [148, 9] width 10 height 10
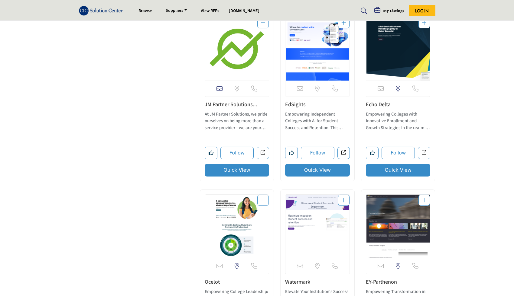
click at [418, 171] on button "Quick View" at bounding box center [398, 170] width 65 height 13
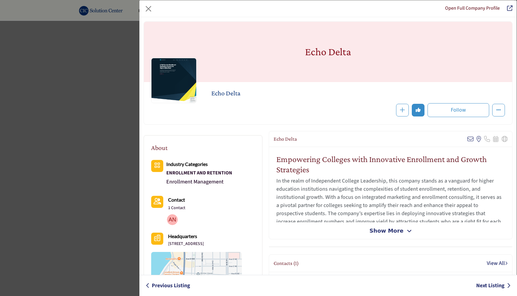
click at [400, 230] on span "Show More" at bounding box center [390, 231] width 42 height 8
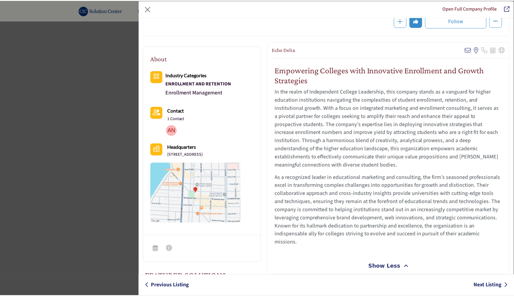
scroll to position [93, 0]
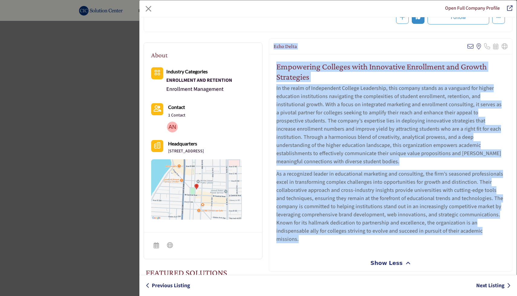
drag, startPoint x: 272, startPoint y: 47, endPoint x: 468, endPoint y: 242, distance: 277.3
click at [468, 242] on div "Echo Delta View email address of this listing View the location of this listing" at bounding box center [390, 154] width 243 height 233
copy div "Echo Delta View email address of this listing View the location of this listing…"
click at [151, 10] on button "Close" at bounding box center [148, 9] width 10 height 10
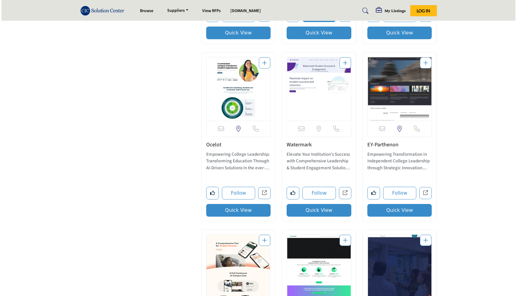
scroll to position [1760, 0]
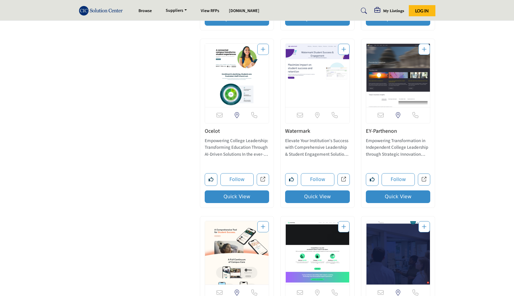
click at [212, 196] on button "Quick View" at bounding box center [237, 197] width 65 height 13
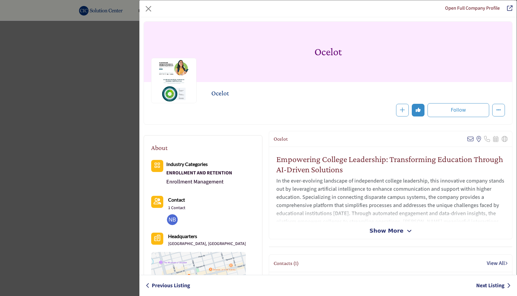
click at [396, 233] on span "Show More" at bounding box center [386, 231] width 34 height 8
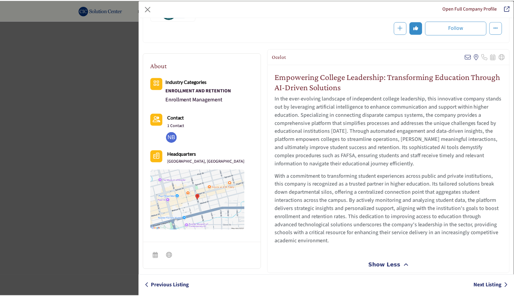
scroll to position [83, 0]
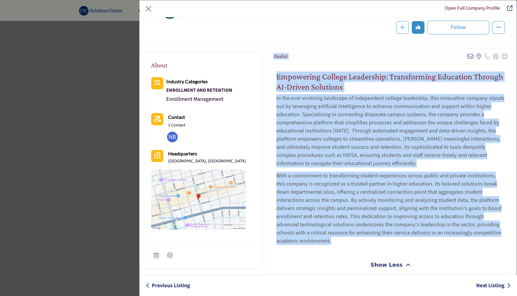
drag, startPoint x: 272, startPoint y: 56, endPoint x: 372, endPoint y: 240, distance: 209.1
click at [372, 240] on div "Ocelot View email address of this listing View the location of this listing" at bounding box center [390, 160] width 243 height 225
copy div "Ocelot View email address of this listing View the location of this listing Sor…"
click at [371, 240] on p "With a commitment to transforming student experiences across public and private…" at bounding box center [390, 208] width 228 height 73
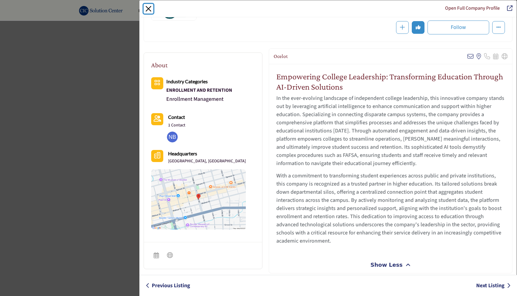
click at [151, 12] on button "Close" at bounding box center [148, 9] width 10 height 10
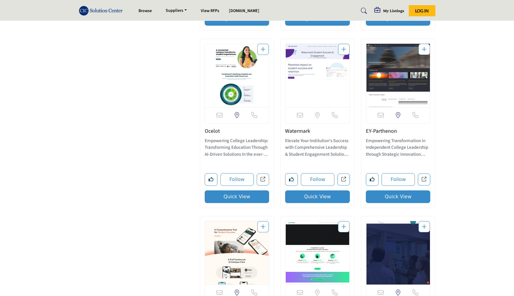
click at [315, 197] on button "Quick View" at bounding box center [317, 197] width 65 height 13
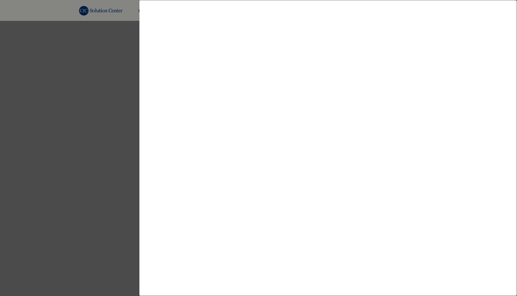
click at [81, 145] on div at bounding box center [258, 148] width 517 height 296
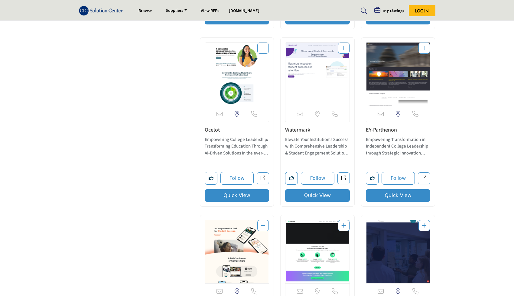
click at [307, 131] on link "Watermark" at bounding box center [297, 130] width 25 height 8
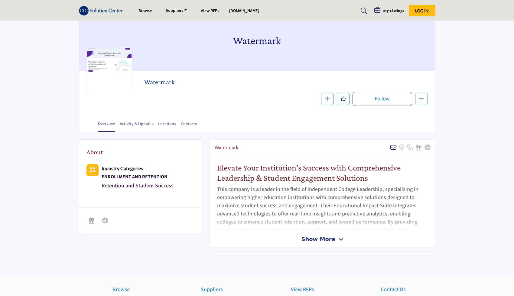
scroll to position [53, 0]
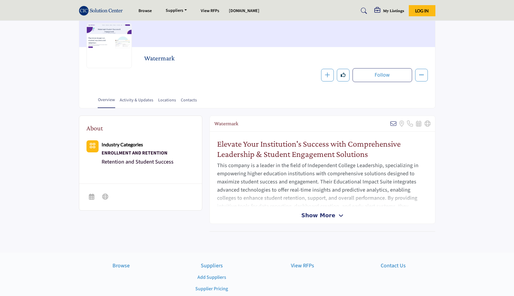
click at [314, 214] on span "Show More" at bounding box center [318, 215] width 34 height 8
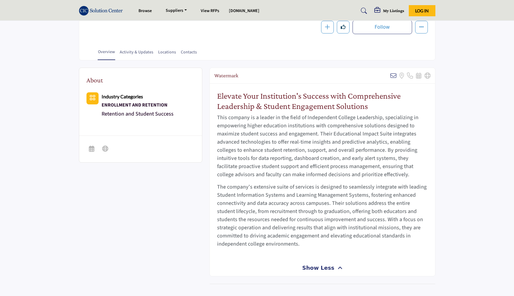
scroll to position [106, 0]
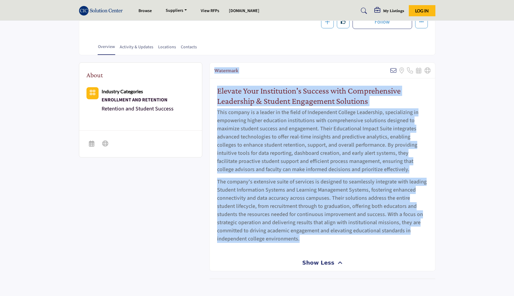
drag, startPoint x: 215, startPoint y: 70, endPoint x: 267, endPoint y: 243, distance: 180.8
click at [267, 243] on div "Watermark Sorry, but we don't have an email address for this listing Sorry, but…" at bounding box center [322, 167] width 226 height 209
copy div "Watermark Sorry, but we don't have an email address for this listing Sorry, but…"
click at [330, 72] on div "Watermark Sorry, but we don't have an email address for this listing Sorry, but…" at bounding box center [322, 71] width 225 height 16
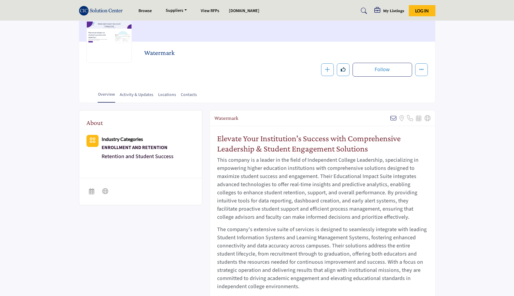
scroll to position [0, 0]
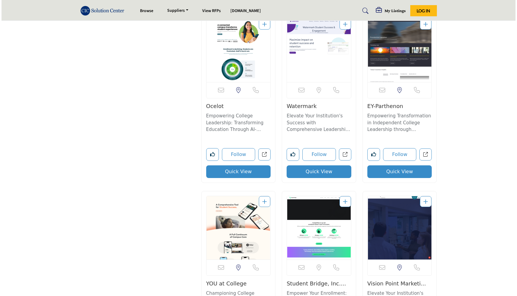
scroll to position [1797, 0]
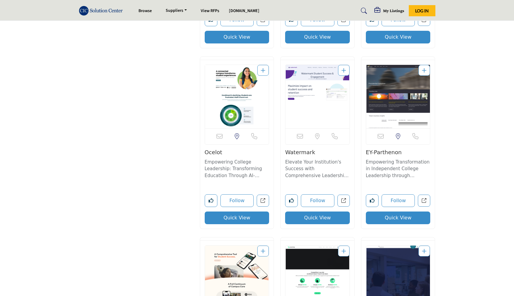
click at [420, 212] on button "Quick View" at bounding box center [398, 218] width 65 height 13
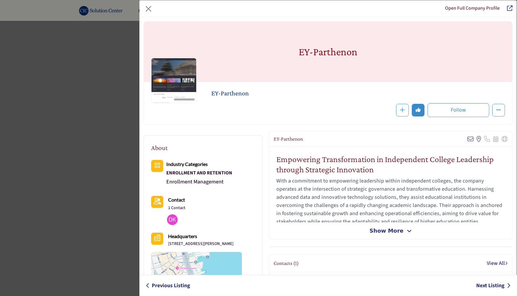
click at [388, 234] on span "Show More" at bounding box center [386, 231] width 34 height 8
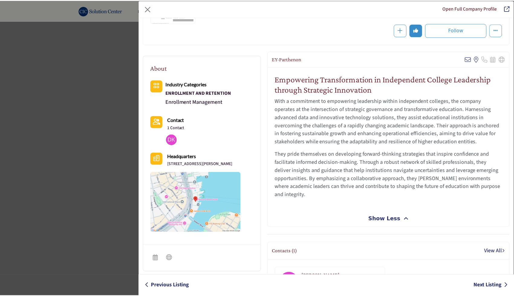
scroll to position [80, 0]
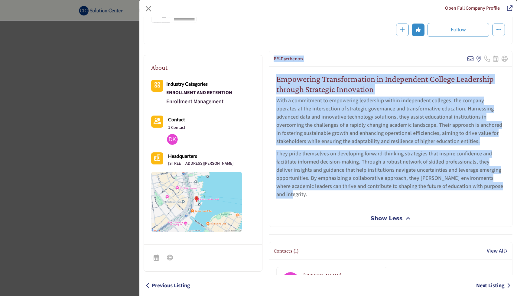
drag, startPoint x: 272, startPoint y: 58, endPoint x: 318, endPoint y: 193, distance: 142.8
click at [318, 193] on div "EY-Parthenon View email address of this listing View the location of this listi…" at bounding box center [390, 139] width 243 height 176
copy div "EY-Parthenon View email address of this listing View the location of this listi…"
click at [318, 193] on p "They pride themselves on developing forward-thinking strategies that inspire co…" at bounding box center [390, 174] width 228 height 49
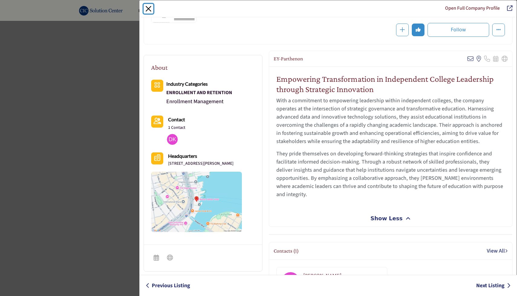
click at [148, 8] on button "Close" at bounding box center [148, 9] width 10 height 10
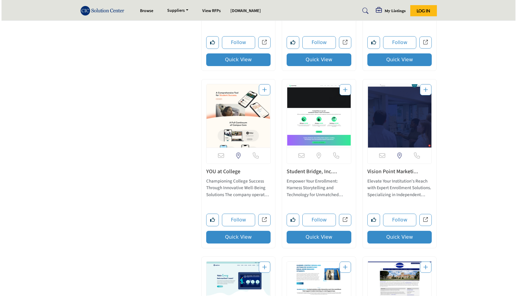
scroll to position [1915, 0]
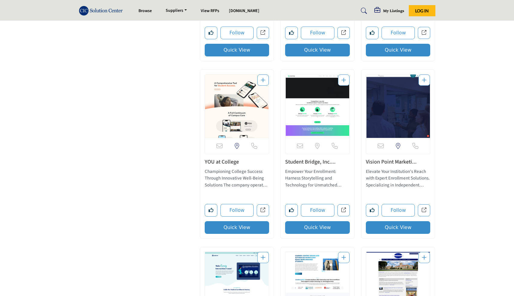
click at [248, 228] on button "Quick View" at bounding box center [237, 227] width 65 height 13
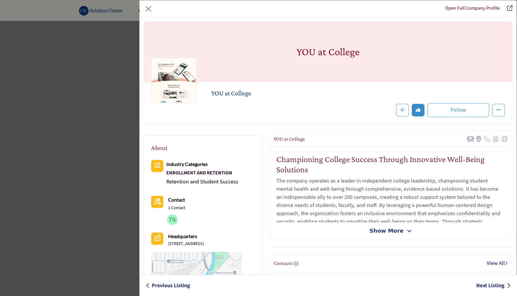
click at [387, 234] on span "Show More" at bounding box center [386, 231] width 34 height 8
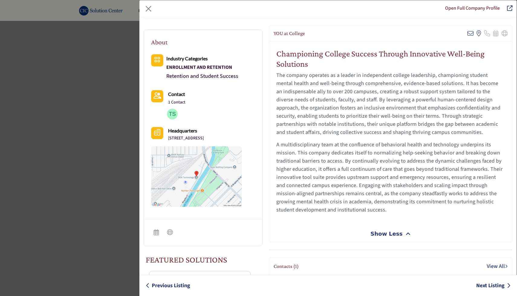
scroll to position [106, 0]
click at [276, 52] on h2 "Championing College Success Through Innovative Well-Being Solutions" at bounding box center [390, 58] width 228 height 20
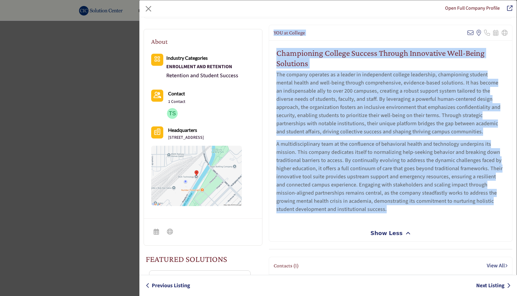
drag, startPoint x: 273, startPoint y: 33, endPoint x: 396, endPoint y: 218, distance: 222.2
click at [396, 218] on div "YOU at College View email address of this listing View the location of this lis…" at bounding box center [390, 133] width 243 height 217
copy div "YOU at College View email address of this listing View the location of this lis…"
click at [396, 218] on div "Championing College Success Through Innovative Well-Being Solutions The company…" at bounding box center [390, 133] width 243 height 184
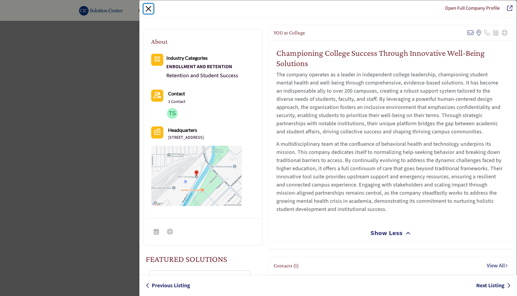
click at [150, 9] on button "Close" at bounding box center [148, 9] width 10 height 10
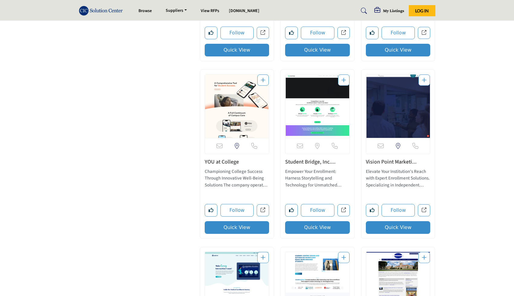
click at [331, 230] on button "Quick View" at bounding box center [317, 227] width 65 height 13
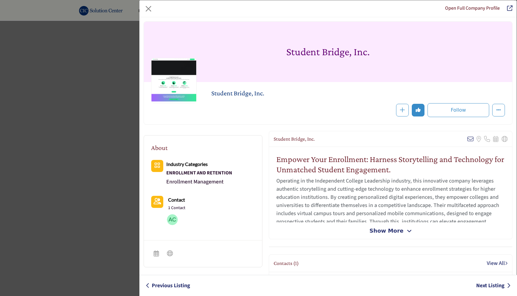
click at [382, 230] on span "Show More" at bounding box center [386, 231] width 34 height 8
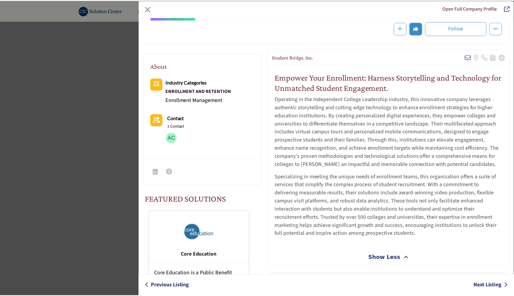
scroll to position [86, 0]
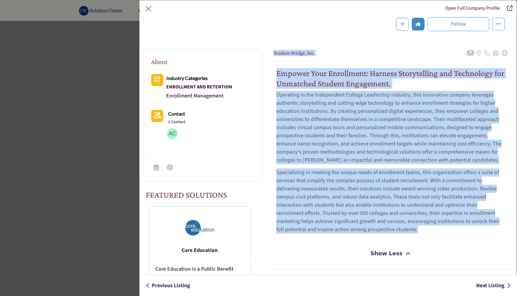
drag, startPoint x: 270, startPoint y: 54, endPoint x: 427, endPoint y: 228, distance: 234.0
click at [427, 228] on div "Student Bridge, Inc. View email address of this listing Sorry, but we don't hav…" at bounding box center [390, 153] width 243 height 217
copy div "Student Bridge, Inc. View email address of this listing Sorry, but we don't hav…"
click at [427, 228] on p "Specializing in meeting the unique needs of enrollment teams, this organization…" at bounding box center [390, 201] width 228 height 65
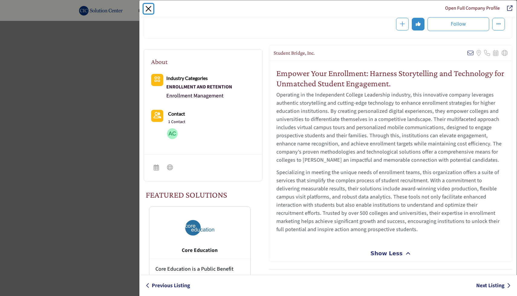
click at [151, 10] on button "Close" at bounding box center [148, 9] width 10 height 10
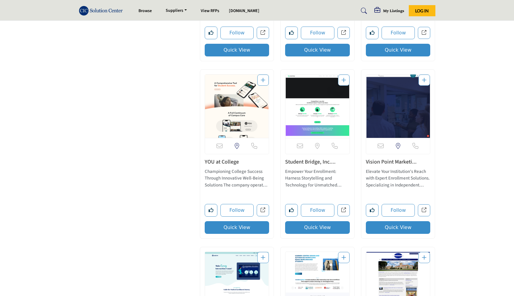
scroll to position [1976, 0]
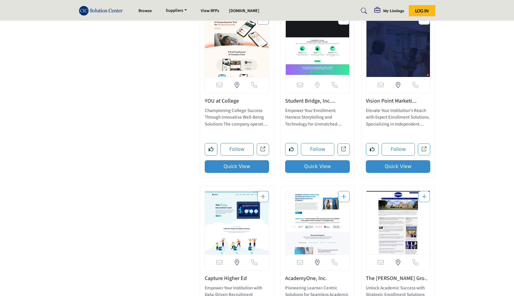
click at [404, 166] on button "Quick View" at bounding box center [398, 166] width 65 height 13
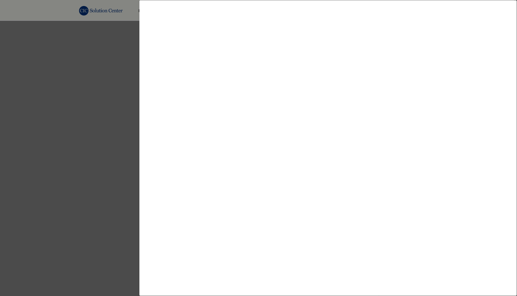
click at [80, 118] on div at bounding box center [258, 148] width 517 height 296
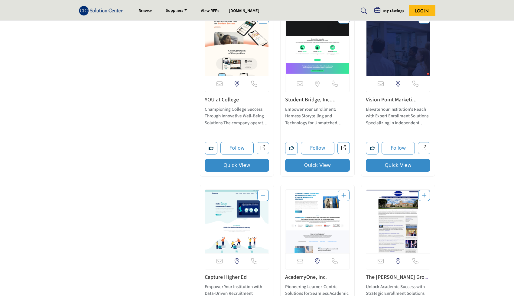
click at [395, 100] on link "Vision Point Marketi..." at bounding box center [391, 100] width 51 height 8
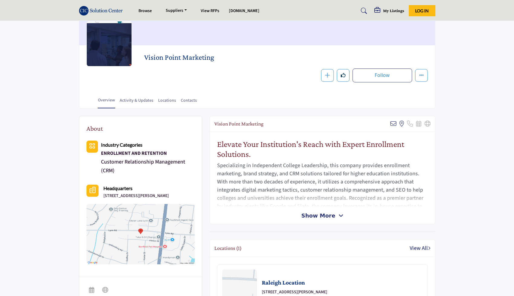
scroll to position [79, 0]
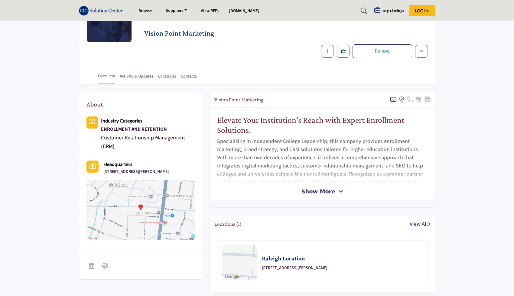
click at [314, 192] on span "Show More" at bounding box center [318, 192] width 34 height 8
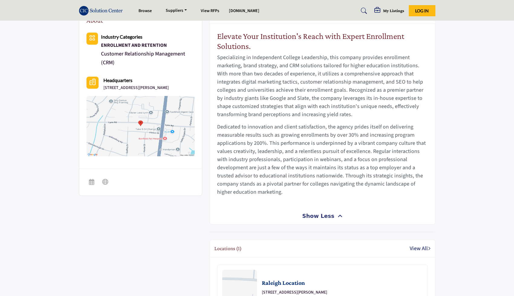
scroll to position [124, 0]
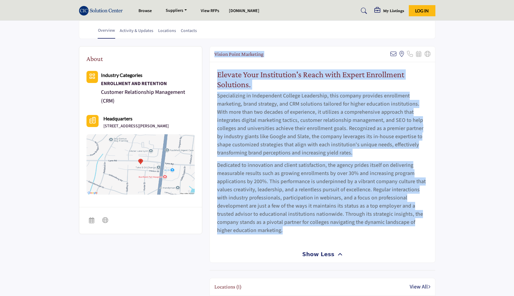
drag, startPoint x: 215, startPoint y: 54, endPoint x: 301, endPoint y: 243, distance: 207.5
click at [301, 243] on div "Vision Point Marketing Sorry, but we don't have an email address for this listi…" at bounding box center [322, 154] width 226 height 217
copy div "Vision Point Marketing Sorry, but we don't have an email address for this listi…"
click at [302, 241] on div "Elevate Your Institution's Reach with Expert Enrollment Solutions. Specializing…" at bounding box center [322, 154] width 225 height 184
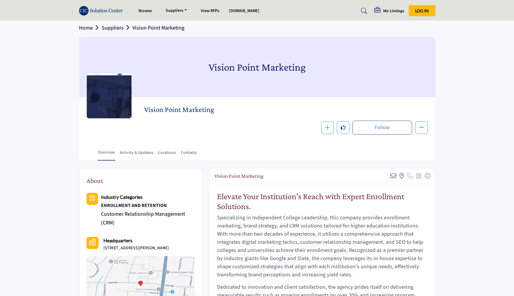
scroll to position [0, 0]
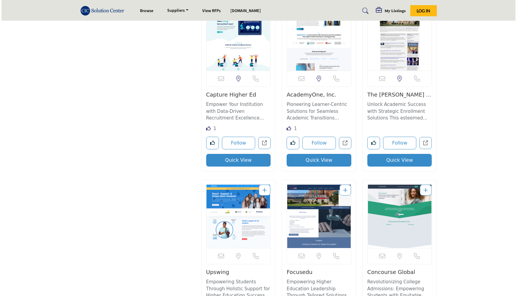
scroll to position [2166, 0]
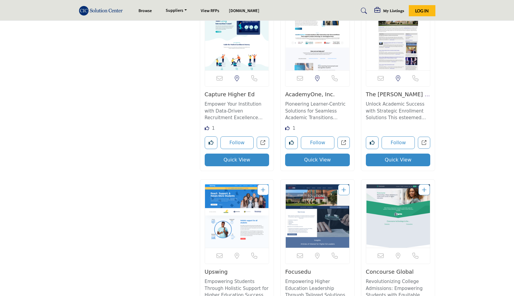
click at [229, 154] on button "Quick View" at bounding box center [237, 160] width 65 height 13
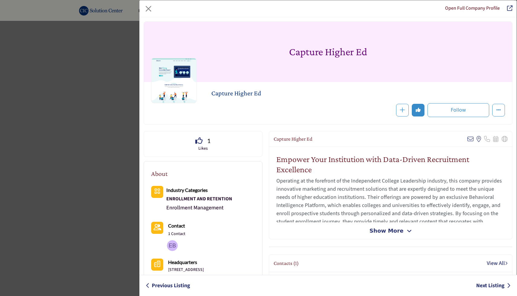
click at [383, 232] on span "Show More" at bounding box center [386, 231] width 34 height 8
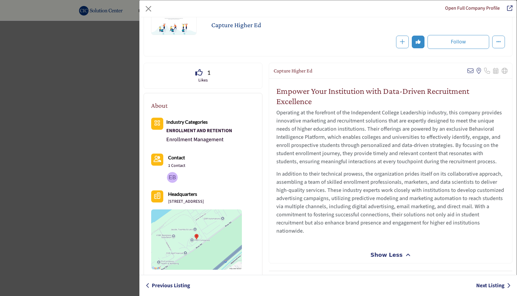
scroll to position [79, 0]
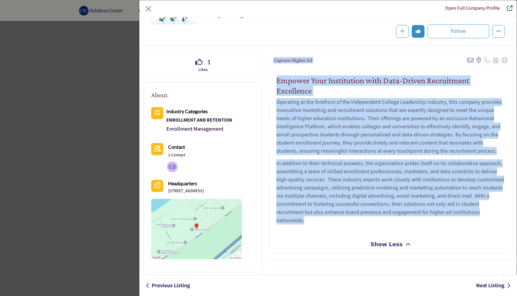
drag, startPoint x: 272, startPoint y: 61, endPoint x: 337, endPoint y: 219, distance: 171.5
click at [337, 219] on div "Capture Higher Ed View email address of this listing View the location of this …" at bounding box center [390, 152] width 243 height 201
copy div "Capture Higher Ed View email address of this listing View the location of this …"
click at [149, 11] on button "Close" at bounding box center [148, 9] width 10 height 10
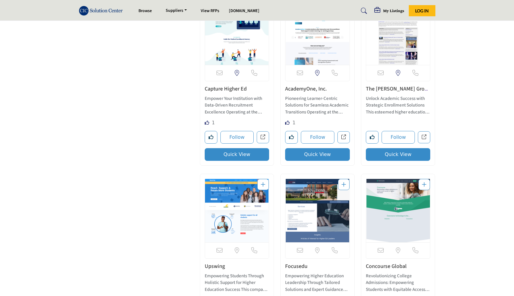
click at [325, 156] on button "Quick View" at bounding box center [317, 154] width 65 height 13
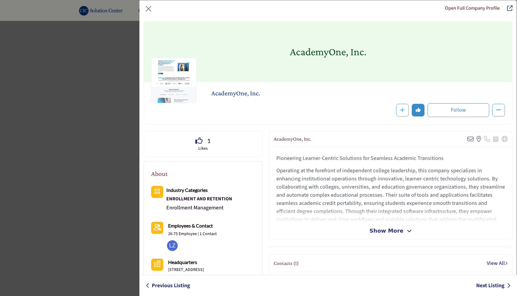
click at [379, 230] on span "Show More" at bounding box center [386, 231] width 34 height 8
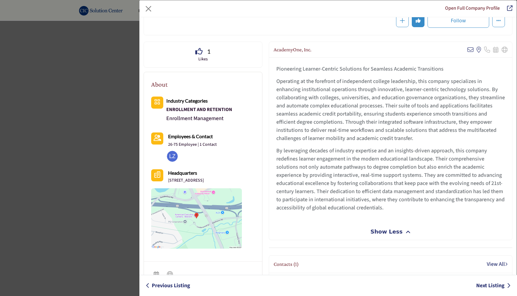
scroll to position [92, 0]
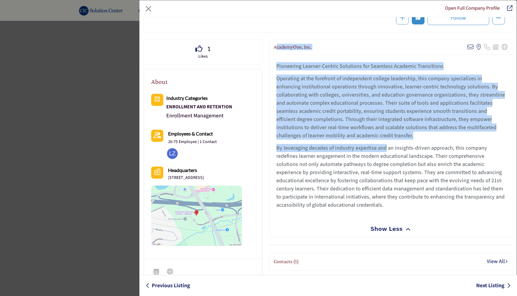
drag, startPoint x: 274, startPoint y: 45, endPoint x: 384, endPoint y: 148, distance: 150.3
click at [384, 148] on div "AcademyOne, Inc. View email address of this listing View the location of this l…" at bounding box center [390, 138] width 243 height 199
click at [384, 148] on p "By leveraging decades of industry expertise and an insights-driven approach, th…" at bounding box center [390, 176] width 228 height 65
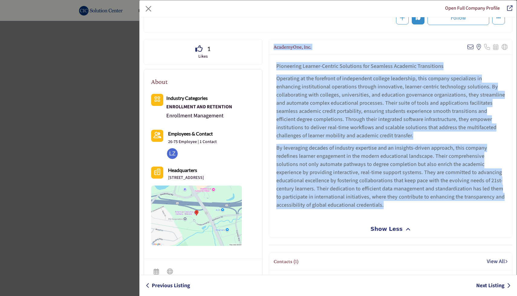
drag, startPoint x: 272, startPoint y: 47, endPoint x: 397, endPoint y: 204, distance: 200.1
click at [397, 204] on div "AcademyOne, Inc. View email address of this listing View the location of this l…" at bounding box center [390, 138] width 243 height 199
copy div "AcademyOne, Inc. View email address of this listing View the location of this l…"
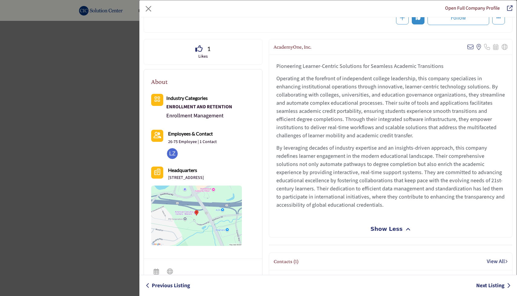
click at [395, 205] on p "By leveraging decades of industry expertise and an insights-driven approach, th…" at bounding box center [390, 176] width 228 height 65
click at [144, 8] on button "Close" at bounding box center [148, 9] width 10 height 10
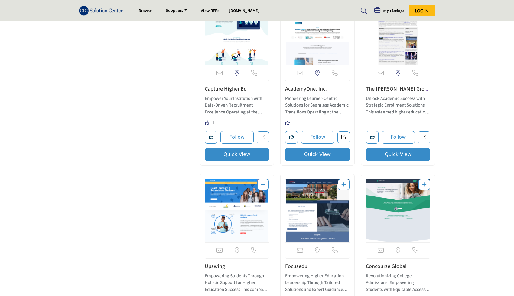
click at [381, 156] on button "Quick View" at bounding box center [398, 154] width 65 height 13
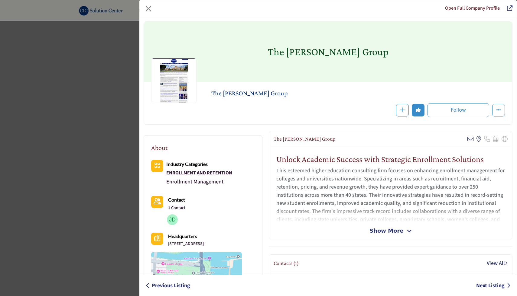
click at [384, 232] on span "Show More" at bounding box center [386, 231] width 34 height 8
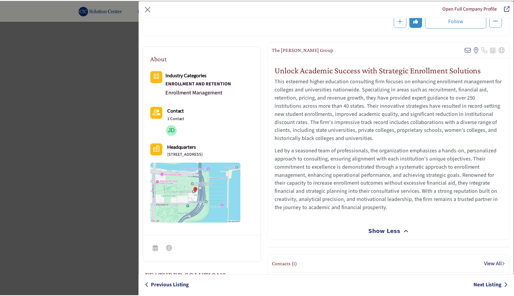
scroll to position [91, 0]
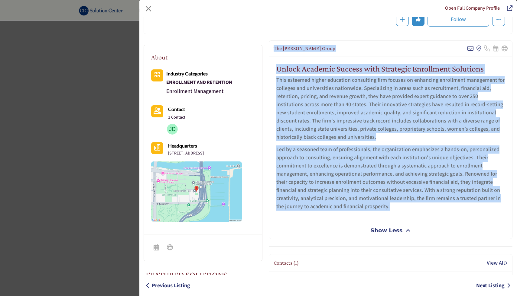
drag, startPoint x: 272, startPoint y: 49, endPoint x: 414, endPoint y: 215, distance: 218.9
click at [414, 215] on div "The Dysart Group View email address of this listing View the location of this l…" at bounding box center [390, 139] width 243 height 199
copy div "The Dysart Group View email address of this listing View the location of this l…"
click at [414, 215] on div "Unlock Academic Success with Strategic Enrollment Solutions This esteemed highe…" at bounding box center [390, 139] width 243 height 166
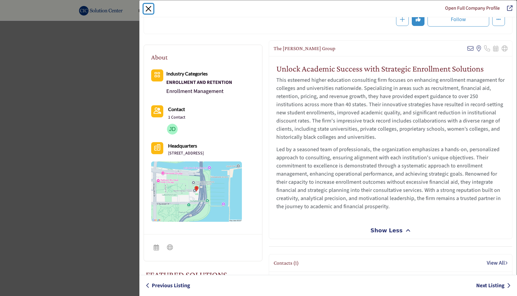
click at [148, 9] on button "Close" at bounding box center [148, 9] width 10 height 10
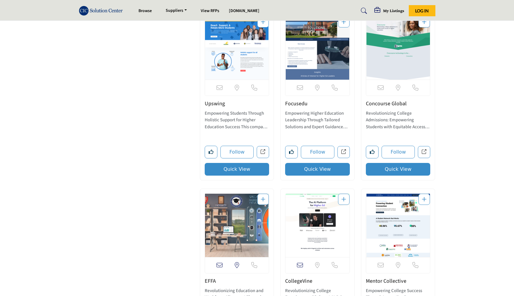
scroll to position [2329, 0]
click at [240, 169] on button "Quick View" at bounding box center [237, 169] width 65 height 13
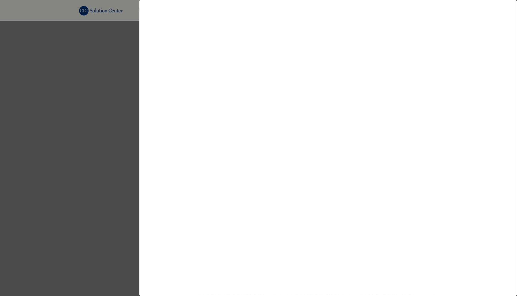
click at [108, 133] on div at bounding box center [258, 148] width 517 height 296
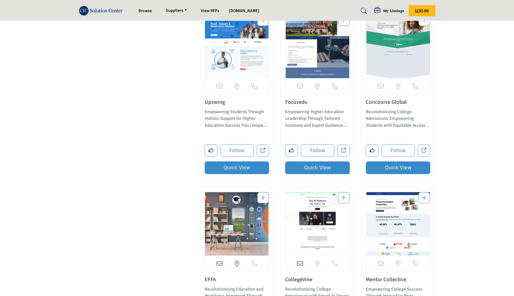
click at [226, 165] on button "Quick View" at bounding box center [237, 168] width 65 height 13
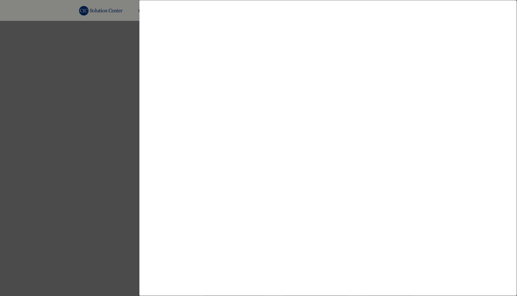
click at [55, 163] on div at bounding box center [258, 148] width 517 height 296
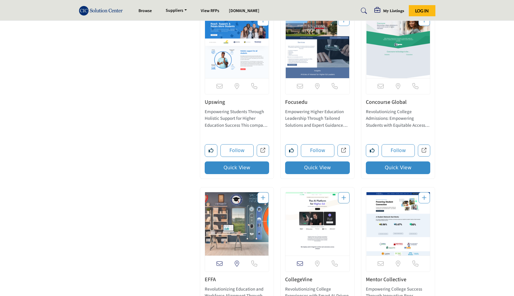
click at [303, 168] on button "Quick View" at bounding box center [317, 168] width 65 height 13
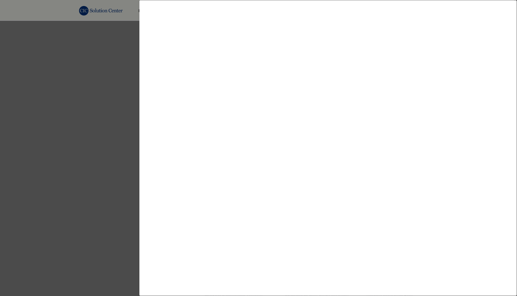
click at [109, 167] on div at bounding box center [258, 148] width 517 height 296
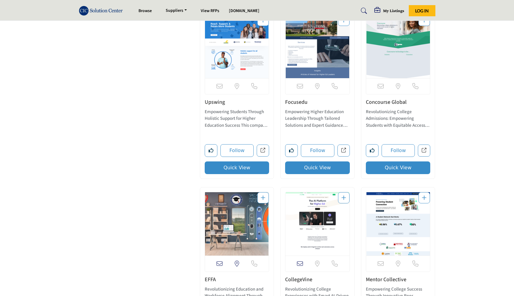
click at [408, 170] on button "Quick View" at bounding box center [398, 168] width 65 height 13
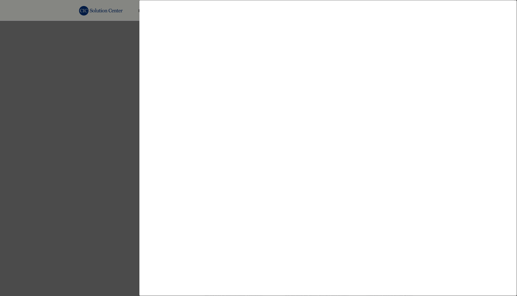
click at [132, 149] on div at bounding box center [258, 148] width 517 height 296
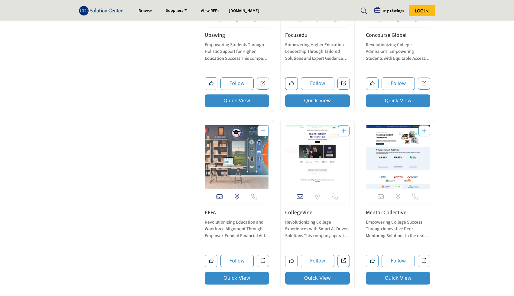
scroll to position [2398, 0]
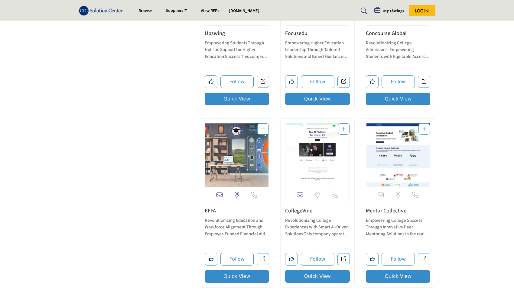
click at [242, 277] on button "Quick View" at bounding box center [237, 276] width 65 height 13
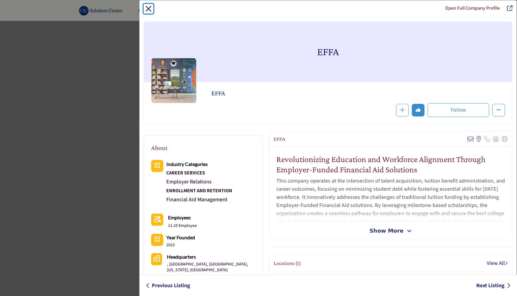
click at [150, 12] on button "Close" at bounding box center [148, 9] width 10 height 10
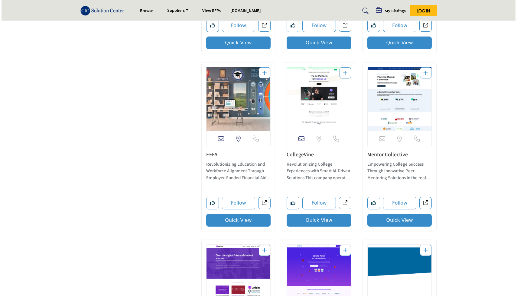
scroll to position [2457, 0]
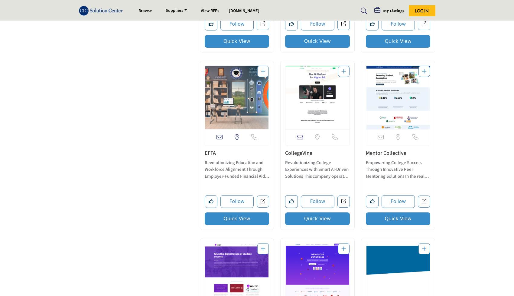
click at [258, 220] on button "Quick View" at bounding box center [237, 219] width 65 height 13
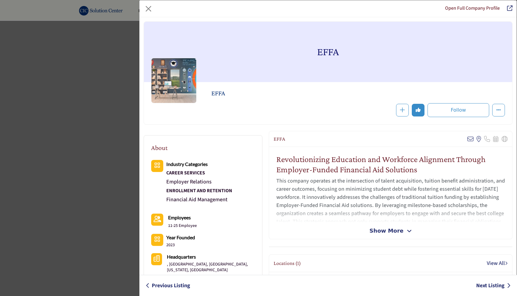
click at [377, 235] on div "EFFA View email address of this listing View the location of this listing" at bounding box center [390, 185] width 243 height 108
click at [379, 234] on span "Show More" at bounding box center [386, 231] width 34 height 8
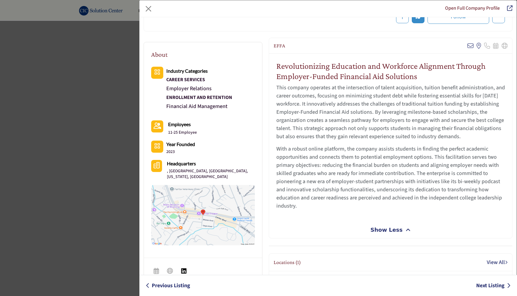
scroll to position [95, 0]
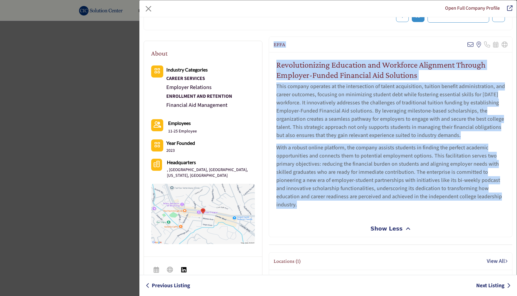
drag, startPoint x: 273, startPoint y: 44, endPoint x: 336, endPoint y: 215, distance: 182.5
click at [336, 215] on div "EFFA View email address of this listing View the location of this listing" at bounding box center [390, 137] width 243 height 201
copy div "EFFA View email address of this listing View the location of this listing Sorry…"
click at [336, 215] on div "Revolutionizing Education and Workforce Alignment Through Employer-Funded Finan…" at bounding box center [390, 137] width 243 height 168
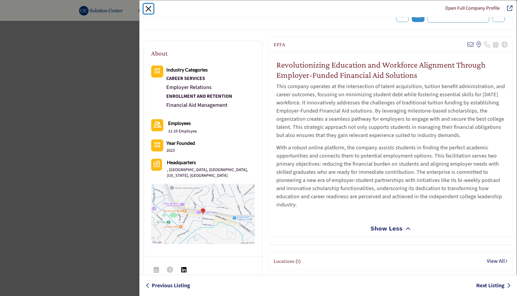
click at [152, 12] on button "Close" at bounding box center [148, 9] width 10 height 10
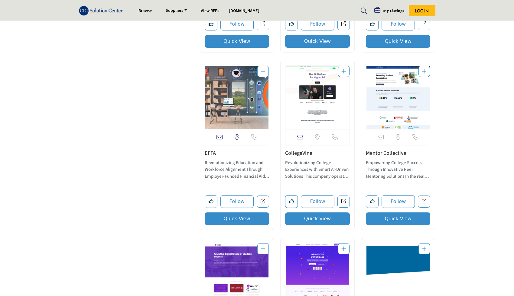
click at [332, 219] on button "Quick View" at bounding box center [317, 219] width 65 height 13
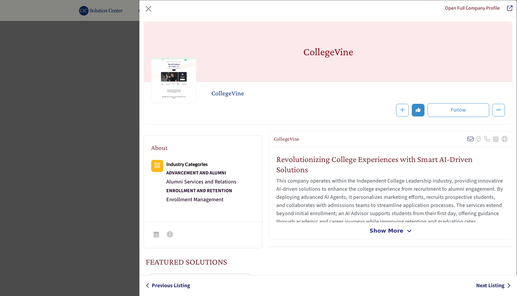
click at [377, 230] on span "Show More" at bounding box center [386, 231] width 34 height 8
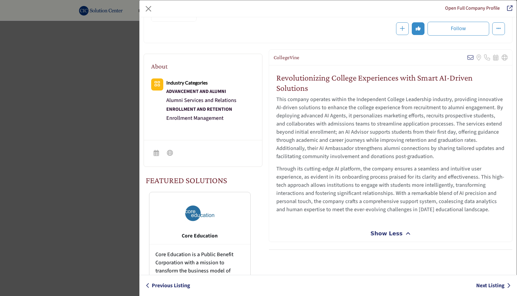
scroll to position [82, 0]
click at [276, 79] on h2 "Revolutionizing College Experiences with Smart AI-Driven Solutions" at bounding box center [390, 82] width 228 height 20
drag, startPoint x: 272, startPoint y: 55, endPoint x: 488, endPoint y: 211, distance: 266.4
click at [488, 211] on div "CollegeVine View email address of this listing Sorry, but we don't have a locat…" at bounding box center [390, 145] width 243 height 192
copy div "CollegeVine View email address of this listing Sorry, but we don't have a locat…"
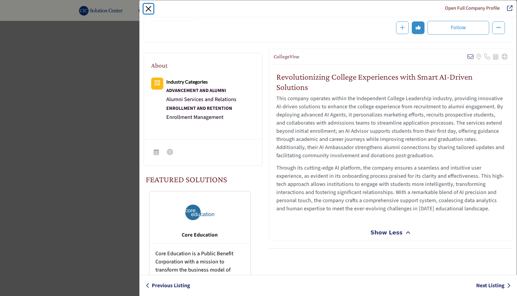
click at [151, 6] on button "Close" at bounding box center [148, 9] width 10 height 10
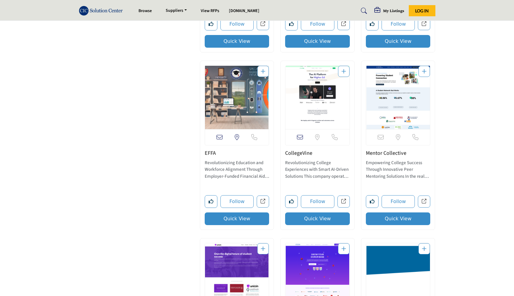
click at [413, 220] on button "Quick View" at bounding box center [398, 219] width 65 height 13
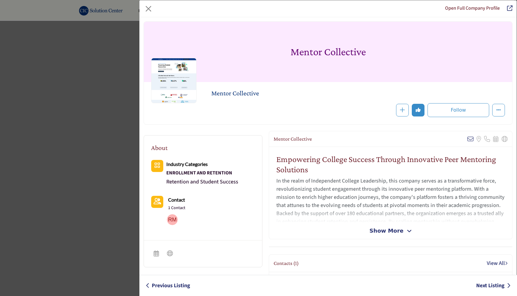
click at [379, 233] on span "Show More" at bounding box center [386, 231] width 34 height 8
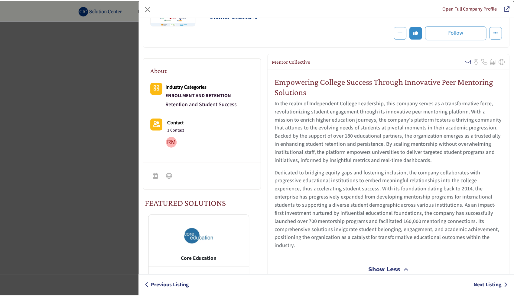
scroll to position [80, 0]
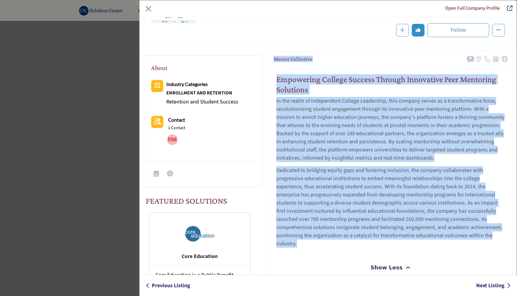
drag, startPoint x: 272, startPoint y: 59, endPoint x: 327, endPoint y: 254, distance: 203.0
click at [327, 254] on div "Mentor Collective View email address of this listing Sorry, but we don't have a…" at bounding box center [390, 163] width 243 height 225
copy div "Mentor Collective View email address of this listing Sorry, but we don't have a…"
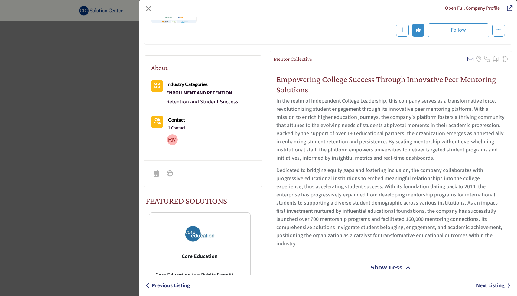
click at [330, 255] on div "Empowering College Success Through Innovative Peer Mentoring Solutions In the r…" at bounding box center [390, 163] width 243 height 192
click at [146, 11] on button "Close" at bounding box center [148, 9] width 10 height 10
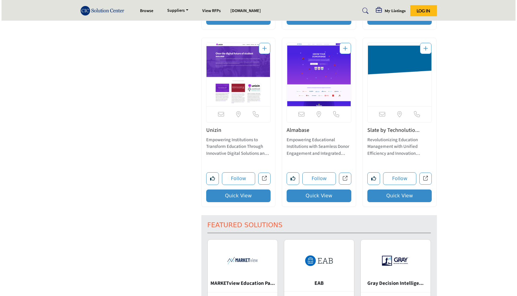
scroll to position [2661, 0]
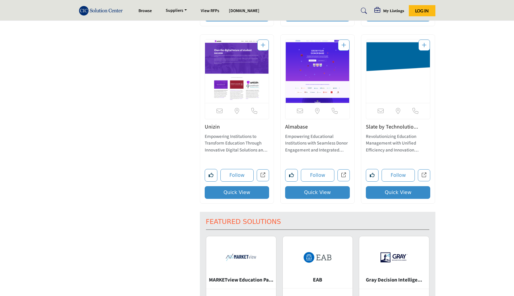
click at [263, 191] on button "Quick View" at bounding box center [237, 192] width 65 height 13
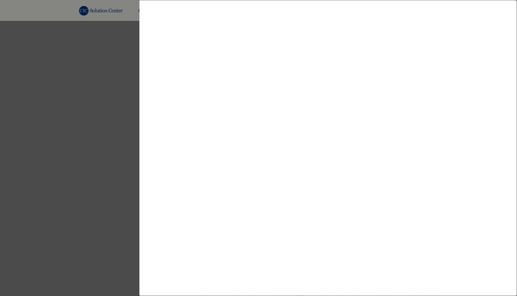
click at [127, 172] on div at bounding box center [258, 148] width 517 height 296
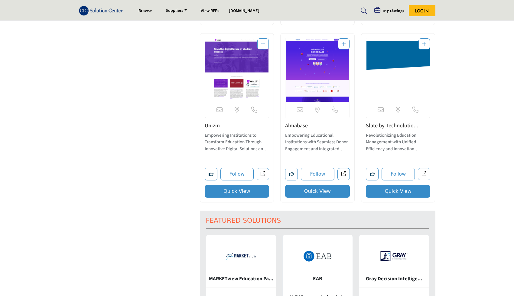
click at [321, 193] on button "Quick View" at bounding box center [317, 191] width 65 height 13
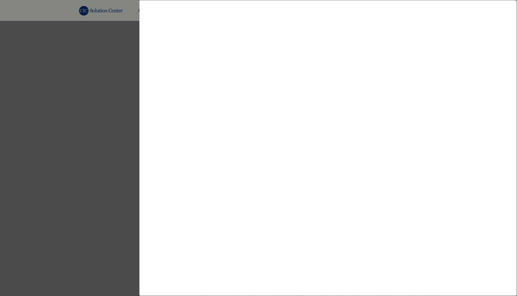
click at [104, 189] on div at bounding box center [258, 148] width 517 height 296
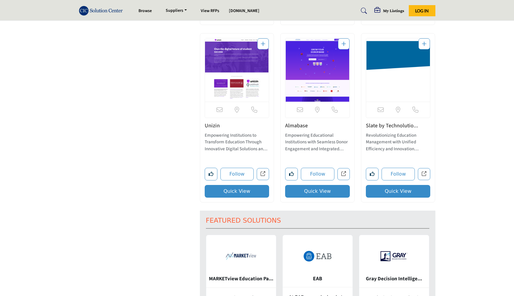
click at [336, 197] on button "Quick View" at bounding box center [317, 191] width 65 height 13
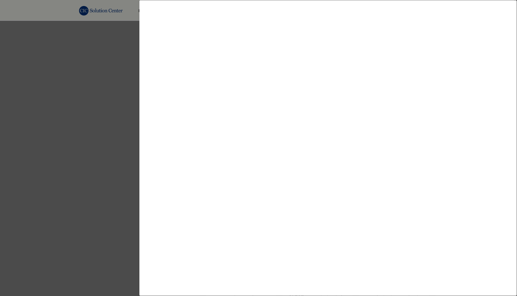
click at [121, 195] on div at bounding box center [258, 148] width 517 height 296
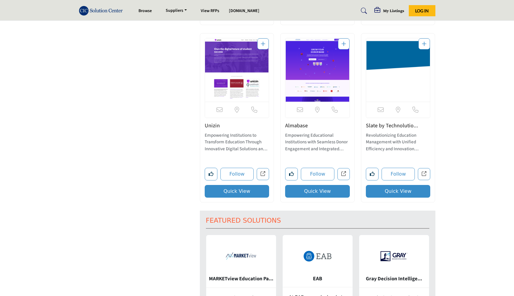
click at [394, 194] on button "Quick View" at bounding box center [398, 191] width 65 height 13
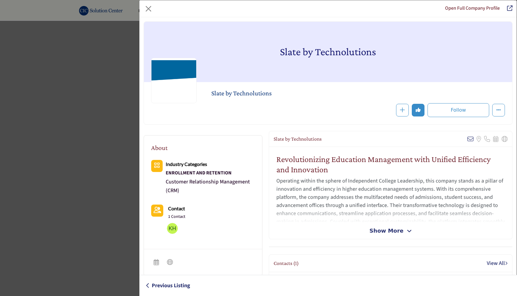
click at [378, 231] on span "Show More" at bounding box center [386, 231] width 34 height 8
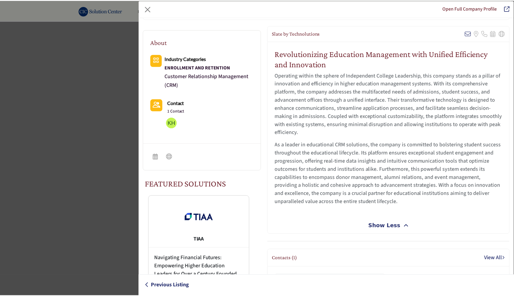
scroll to position [83, 0]
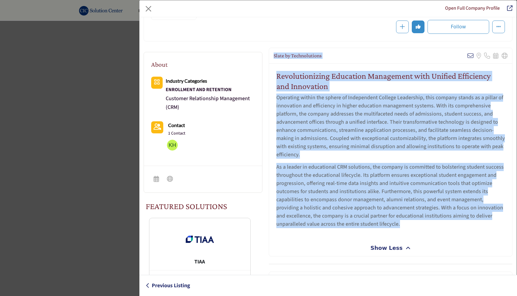
drag, startPoint x: 272, startPoint y: 56, endPoint x: 410, endPoint y: 225, distance: 218.6
click at [410, 225] on div "Slate by Technolutions View email address of this listing Sorry, but we don't h…" at bounding box center [390, 152] width 243 height 209
copy div "Slate by Technolutions View email address of this listing Sorry, but we don't h…"
click at [147, 12] on button "Close" at bounding box center [148, 9] width 10 height 10
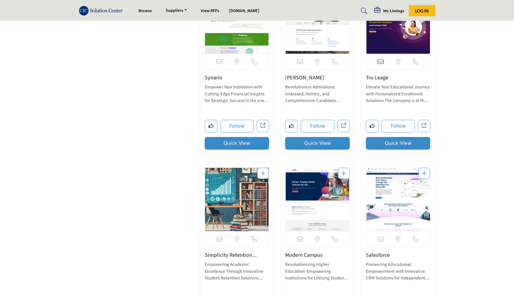
scroll to position [3045, 0]
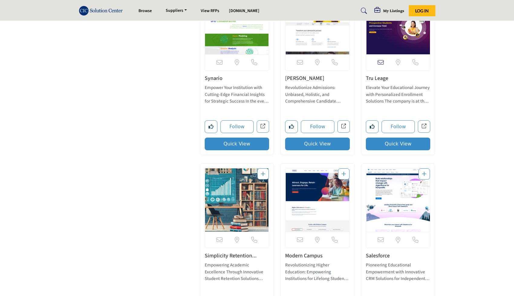
click at [220, 145] on button "Quick View" at bounding box center [237, 144] width 65 height 13
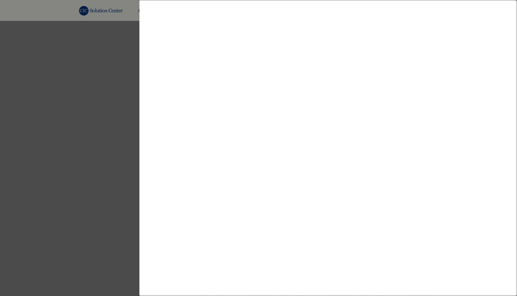
click at [110, 147] on div at bounding box center [258, 148] width 517 height 296
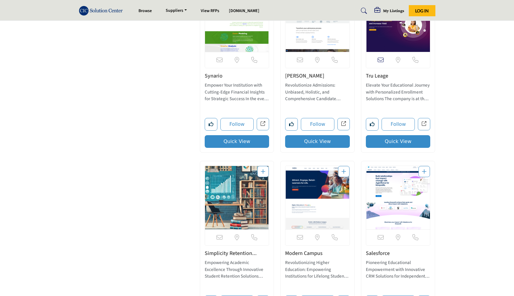
click at [214, 74] on link "Synario" at bounding box center [214, 76] width 18 height 8
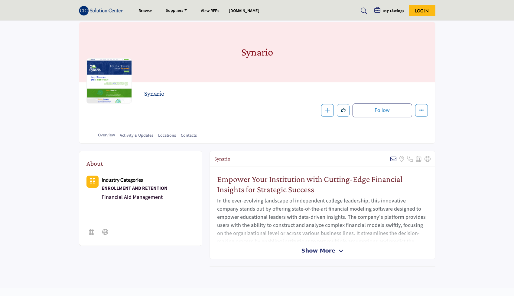
scroll to position [18, 0]
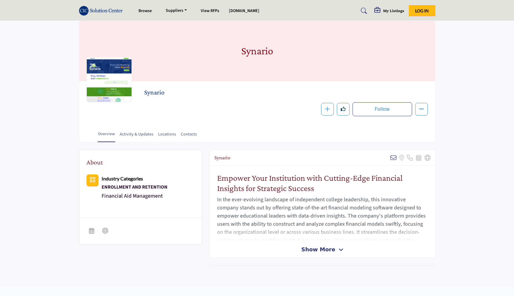
click at [311, 250] on span "Show More" at bounding box center [318, 250] width 34 height 8
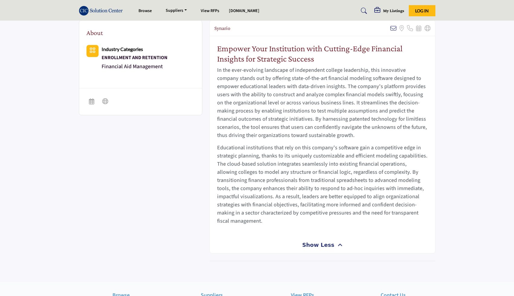
scroll to position [127, 0]
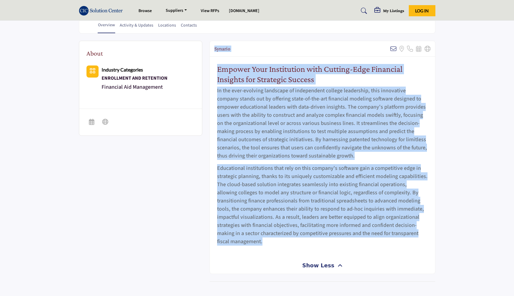
drag, startPoint x: 214, startPoint y: 46, endPoint x: 271, endPoint y: 253, distance: 215.3
click at [271, 253] on div "Synario Sorry, but we don't have an email address for this listing Sorry, but w…" at bounding box center [322, 157] width 226 height 233
copy div "Synario Sorry, but we don't have an email address for this listing Sorry, but w…"
click at [180, 227] on div "About Industry Categories ENROLLMENT AND RETENTION Financial Aid Management" at bounding box center [257, 168] width 356 height 255
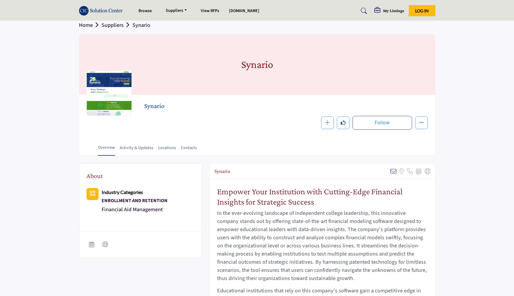
scroll to position [0, 0]
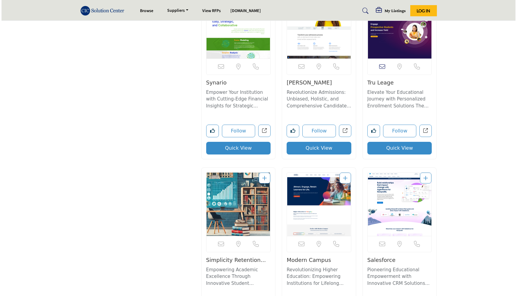
scroll to position [3053, 0]
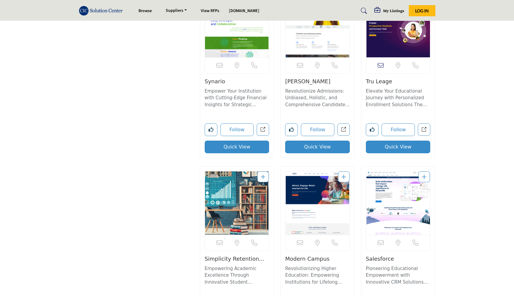
click at [310, 141] on button "Quick View" at bounding box center [317, 147] width 65 height 13
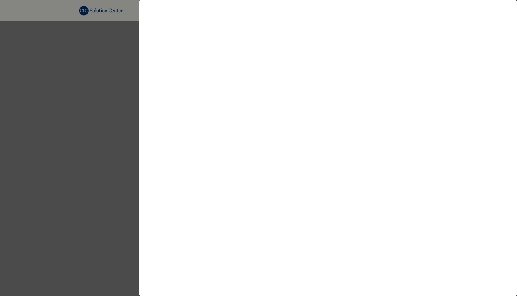
click at [68, 134] on div at bounding box center [258, 148] width 517 height 296
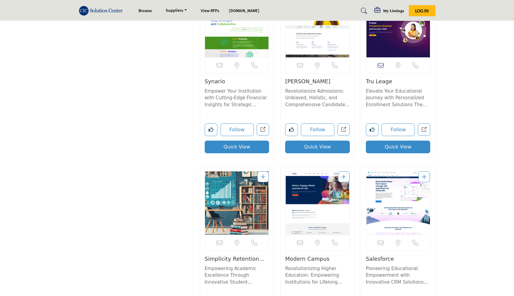
click at [379, 141] on button "Quick View" at bounding box center [398, 147] width 65 height 13
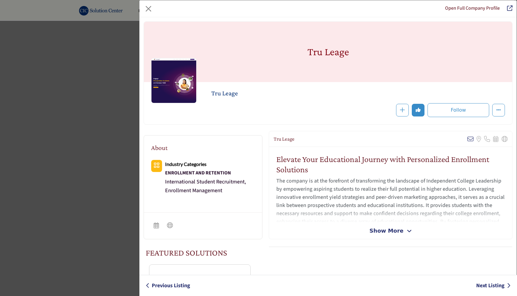
click at [379, 232] on span "Show More" at bounding box center [386, 231] width 34 height 8
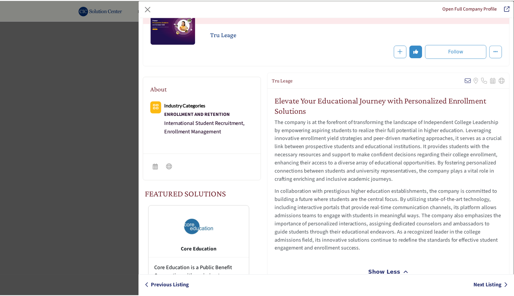
scroll to position [63, 0]
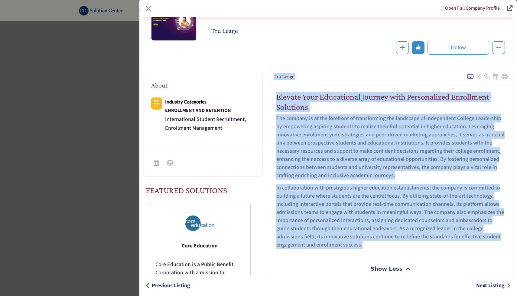
drag, startPoint x: 272, startPoint y: 76, endPoint x: 404, endPoint y: 253, distance: 220.5
click at [404, 253] on div "Tru Leage View email address of this listing Sorry, but we don't have a locatio…" at bounding box center [390, 173] width 243 height 209
copy div "Tru Leage View email address of this listing Sorry, but we don't have a locatio…"
click at [404, 253] on div "Elevate Your Educational Journey with Personalized Enrollment Solutions The com…" at bounding box center [390, 173] width 243 height 176
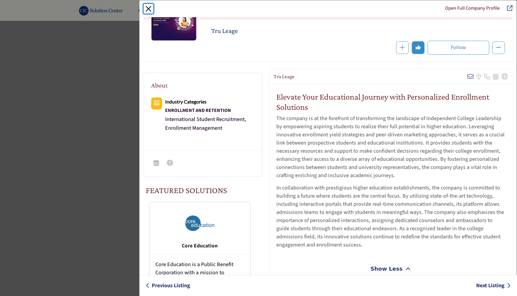
click at [150, 6] on button "Close" at bounding box center [148, 9] width 10 height 10
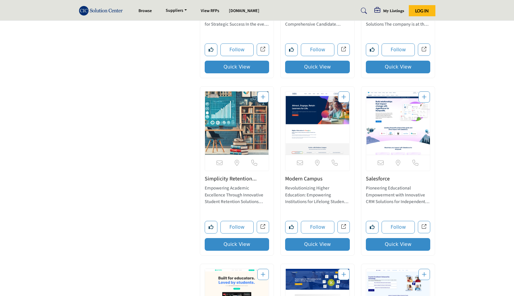
scroll to position [3138, 0]
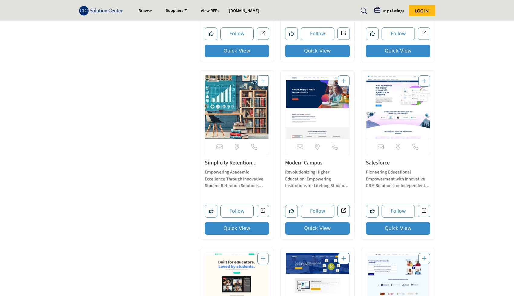
click at [237, 226] on button "Quick View" at bounding box center [237, 228] width 65 height 13
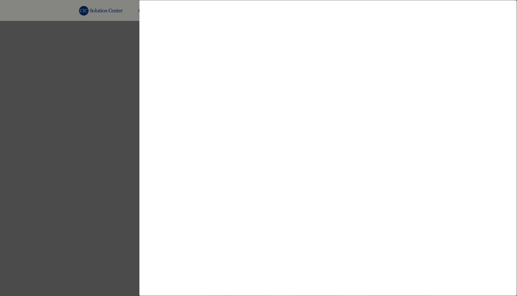
click at [113, 172] on div at bounding box center [258, 148] width 517 height 296
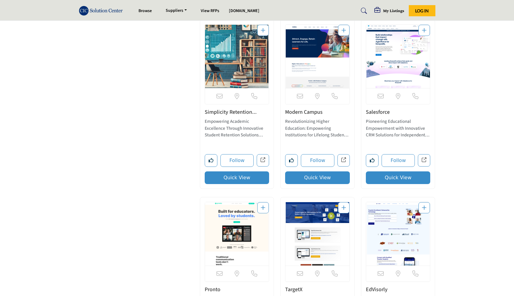
scroll to position [3199, 0]
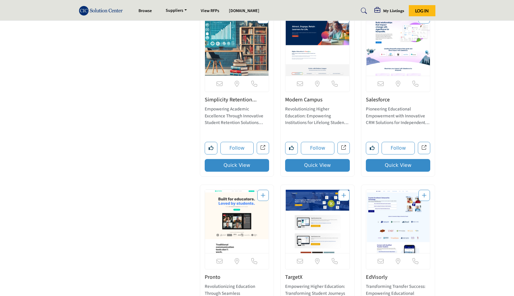
click at [232, 97] on link "Simplicity Retention..." at bounding box center [231, 100] width 52 height 8
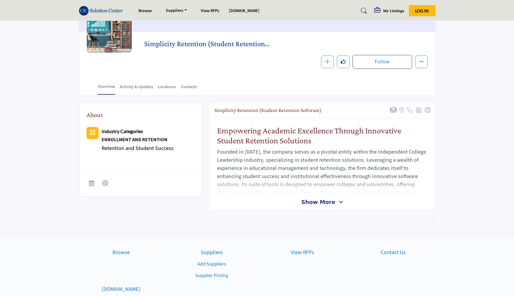
scroll to position [81, 0]
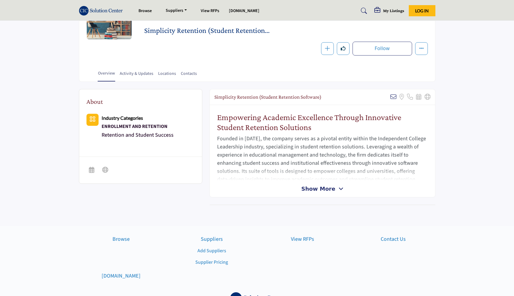
click at [324, 193] on div "Simplicity Retention (Student Retention Software) Sorry, but we don't have an e…" at bounding box center [322, 143] width 226 height 108
click at [323, 190] on span "Show More" at bounding box center [318, 189] width 34 height 8
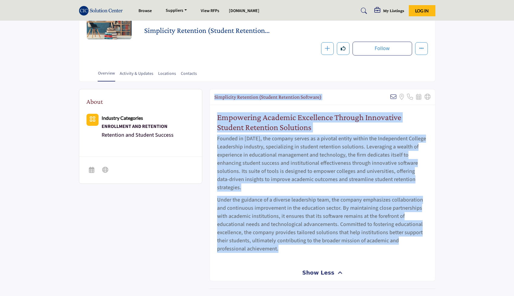
drag, startPoint x: 215, startPoint y: 95, endPoint x: 280, endPoint y: 243, distance: 161.6
click at [280, 243] on div "Simplicity Retention (Student Retention Software) Sorry, but we don't have an e…" at bounding box center [322, 185] width 226 height 192
copy div "Simplicity Retention (Student Retention Software) Sorry, but we don't have an e…"
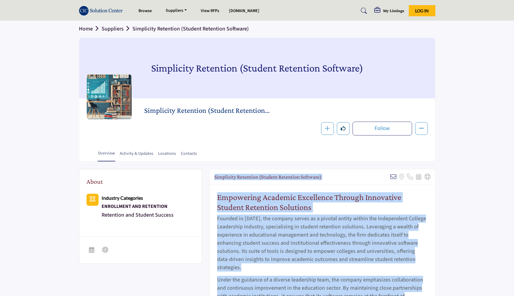
scroll to position [0, 0]
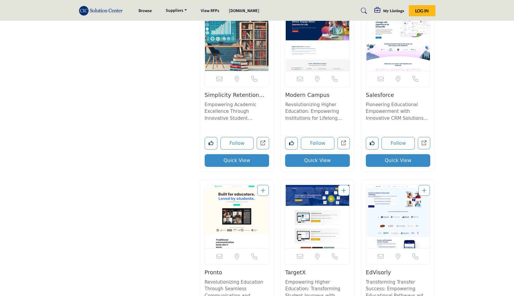
scroll to position [3218, 0]
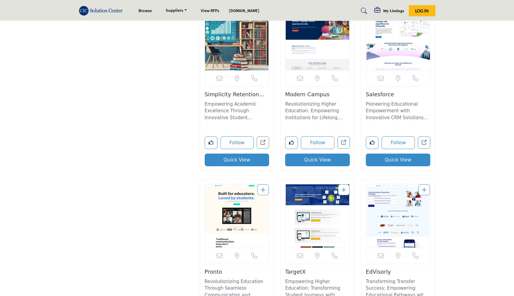
click at [306, 154] on button "Quick View" at bounding box center [317, 160] width 65 height 13
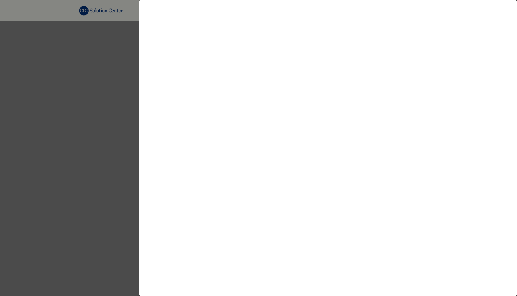
click at [110, 133] on div at bounding box center [258, 148] width 517 height 296
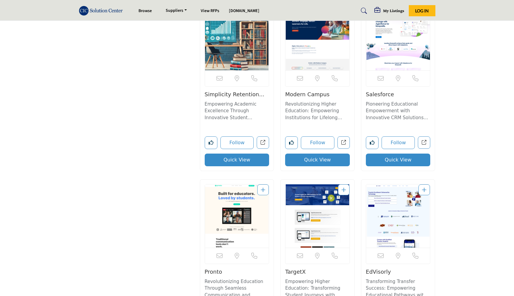
click at [383, 156] on button "Quick View" at bounding box center [398, 160] width 65 height 13
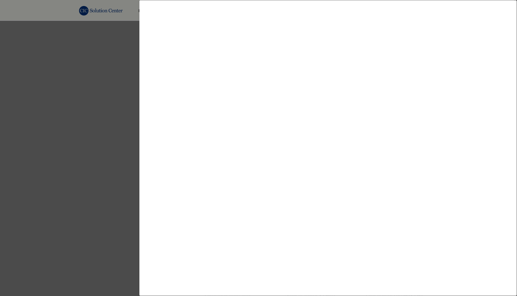
click at [118, 155] on div at bounding box center [258, 148] width 517 height 296
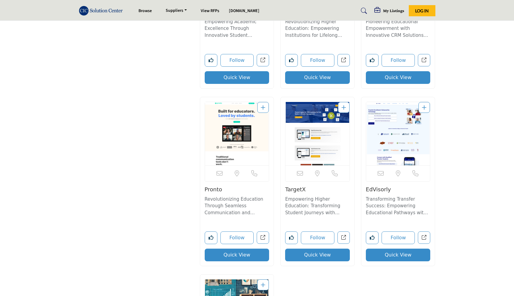
scroll to position [3303, 0]
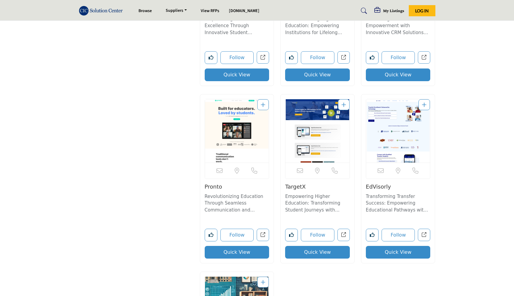
click at [257, 246] on button "Quick View" at bounding box center [237, 252] width 65 height 13
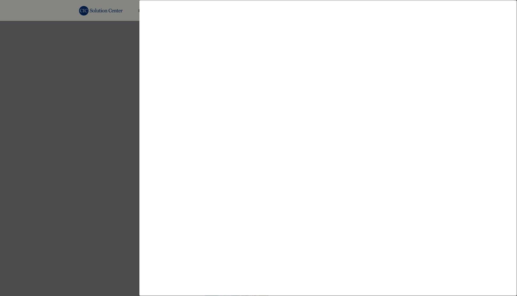
click at [66, 159] on div at bounding box center [258, 148] width 517 height 296
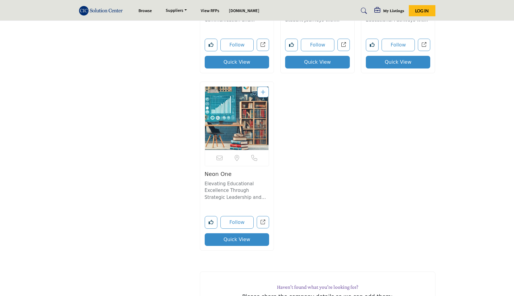
scroll to position [3494, 0]
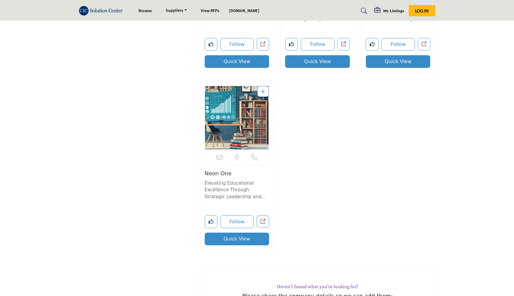
click at [251, 233] on button "Quick View" at bounding box center [237, 239] width 65 height 13
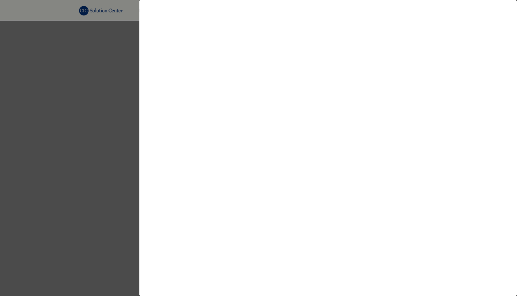
click at [117, 171] on div at bounding box center [258, 148] width 517 height 296
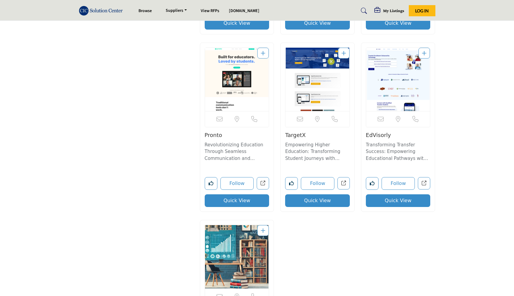
scroll to position [3274, 0]
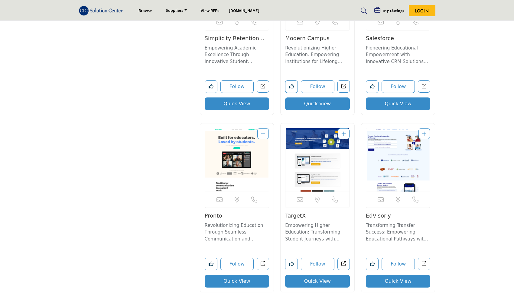
click at [325, 275] on button "Quick View" at bounding box center [317, 281] width 65 height 13
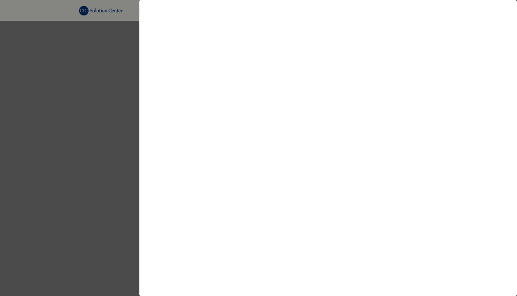
click at [73, 184] on div at bounding box center [258, 148] width 517 height 296
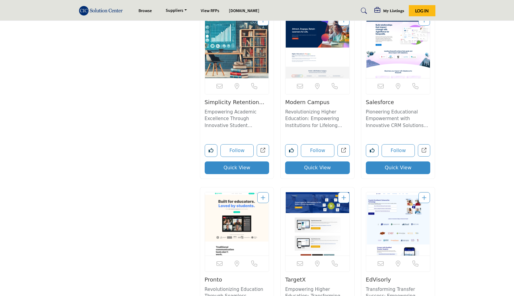
scroll to position [3197, 0]
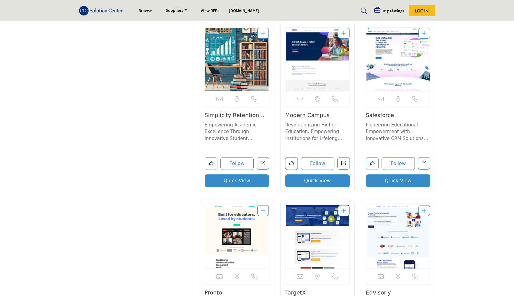
drag, startPoint x: 285, startPoint y: 107, endPoint x: 330, endPoint y: 108, distance: 45.0
click at [330, 108] on div "Email is currently unavailable for this contact. View full profile in new tab." at bounding box center [317, 107] width 74 height 169
copy link "Modern Campus"
drag, startPoint x: 364, startPoint y: 106, endPoint x: 391, endPoint y: 107, distance: 27.2
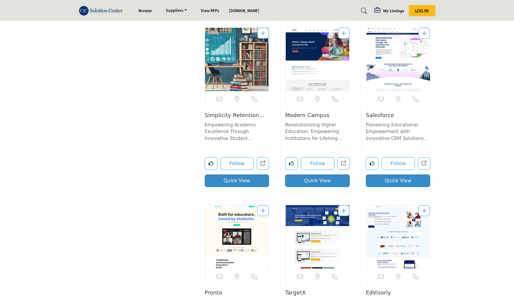
click at [391, 107] on div "Email is currently unavailable for this contact. View full profile in new tab." at bounding box center [398, 107] width 74 height 169
copy link "Salesforce"
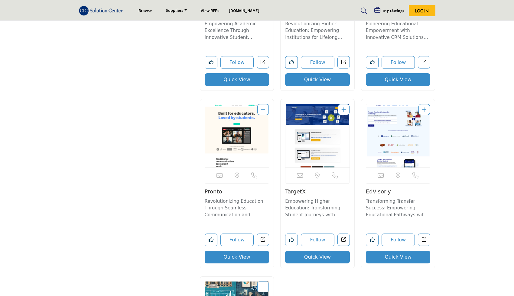
scroll to position [3301, 0]
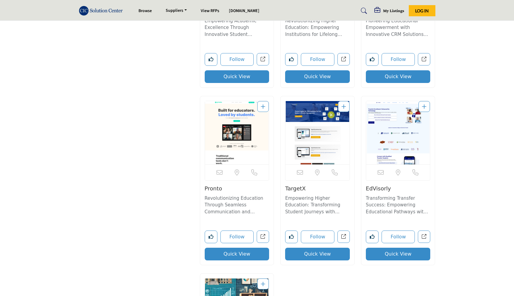
drag, startPoint x: 203, startPoint y: 180, endPoint x: 248, endPoint y: 206, distance: 51.6
click at [248, 206] on div "Email is currently unavailable for this contact. View full profile in new tab." at bounding box center [237, 180] width 74 height 169
copy div "Pronto Revolutionizing Education Through Seamless Communication and"
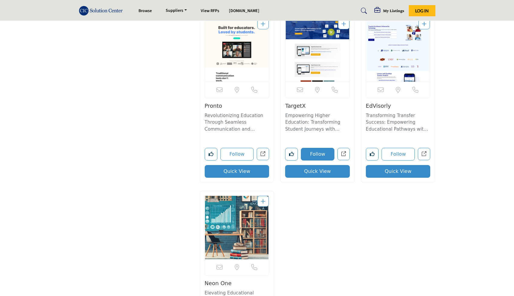
scroll to position [3385, 0]
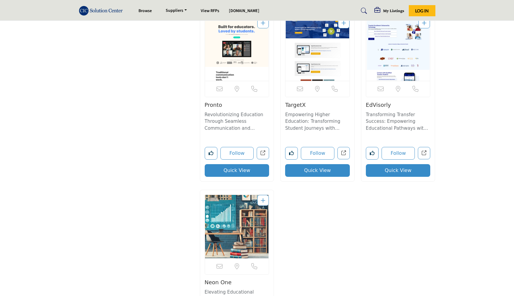
drag, startPoint x: 283, startPoint y: 99, endPoint x: 313, endPoint y: 100, distance: 29.9
click at [313, 100] on div "Email is currently unavailable for this contact. View full profile in new tab." at bounding box center [317, 97] width 74 height 169
copy link "TargetX"
drag, startPoint x: 365, startPoint y: 98, endPoint x: 399, endPoint y: 98, distance: 33.8
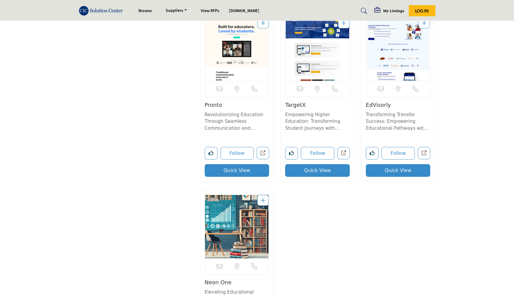
click at [399, 98] on div "Email is currently unavailable for this contact. View full profile in new tab." at bounding box center [398, 97] width 74 height 169
copy link "EdVisorly"
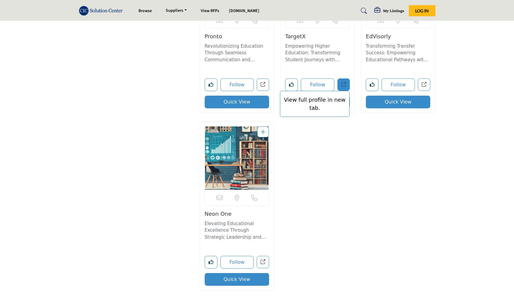
scroll to position [3475, 0]
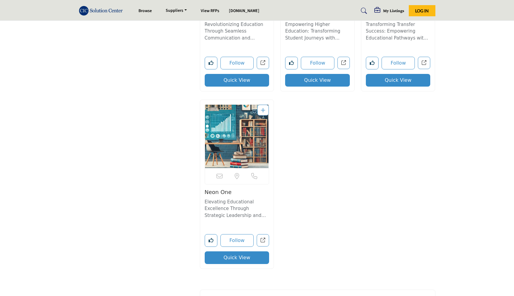
drag, startPoint x: 202, startPoint y: 184, endPoint x: 233, endPoint y: 184, distance: 30.2
click at [233, 184] on div "Email is currently unavailable for this contact. View full profile in new tab." at bounding box center [237, 184] width 74 height 169
copy link "Neon One"
